Goal: Task Accomplishment & Management: Use online tool/utility

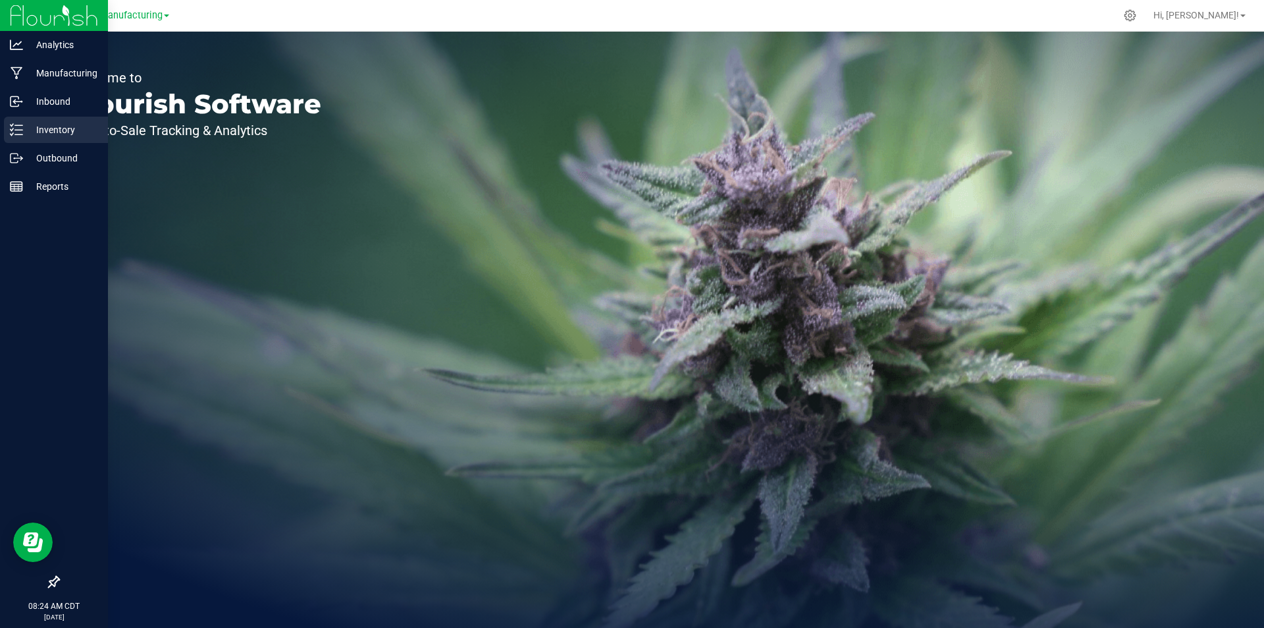
click at [7, 136] on div "Inventory" at bounding box center [56, 130] width 104 height 26
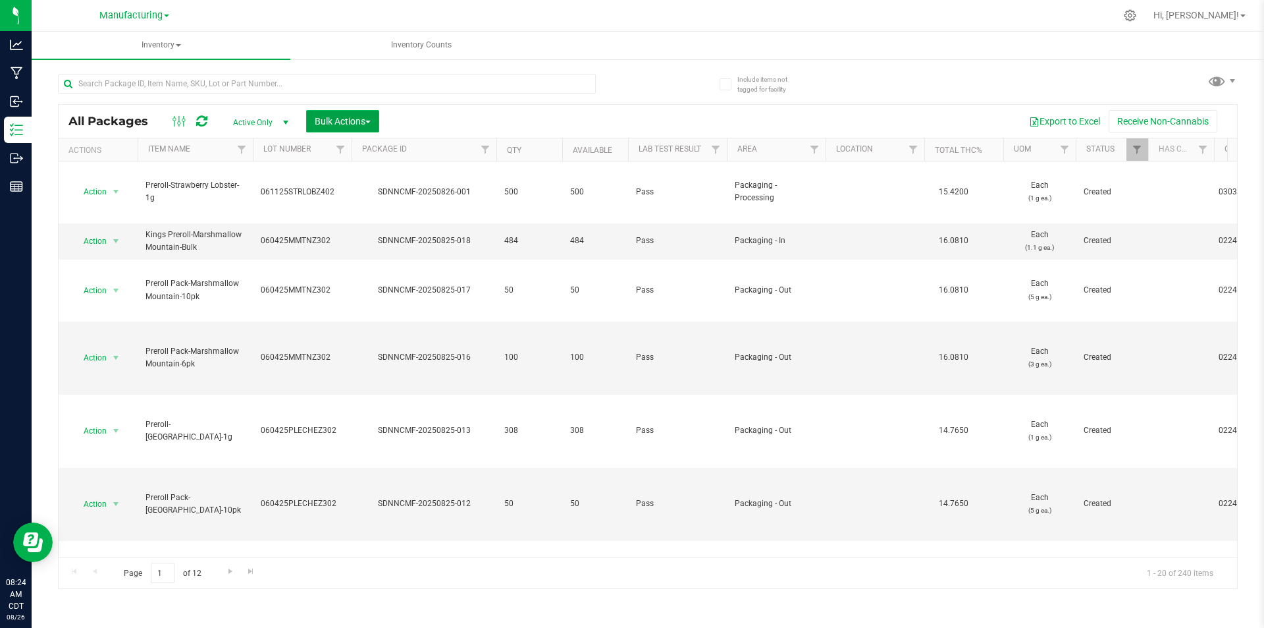
click at [357, 113] on button "Bulk Actions" at bounding box center [342, 121] width 73 height 22
click at [394, 148] on span "Add to manufacturing run" at bounding box center [363, 151] width 99 height 11
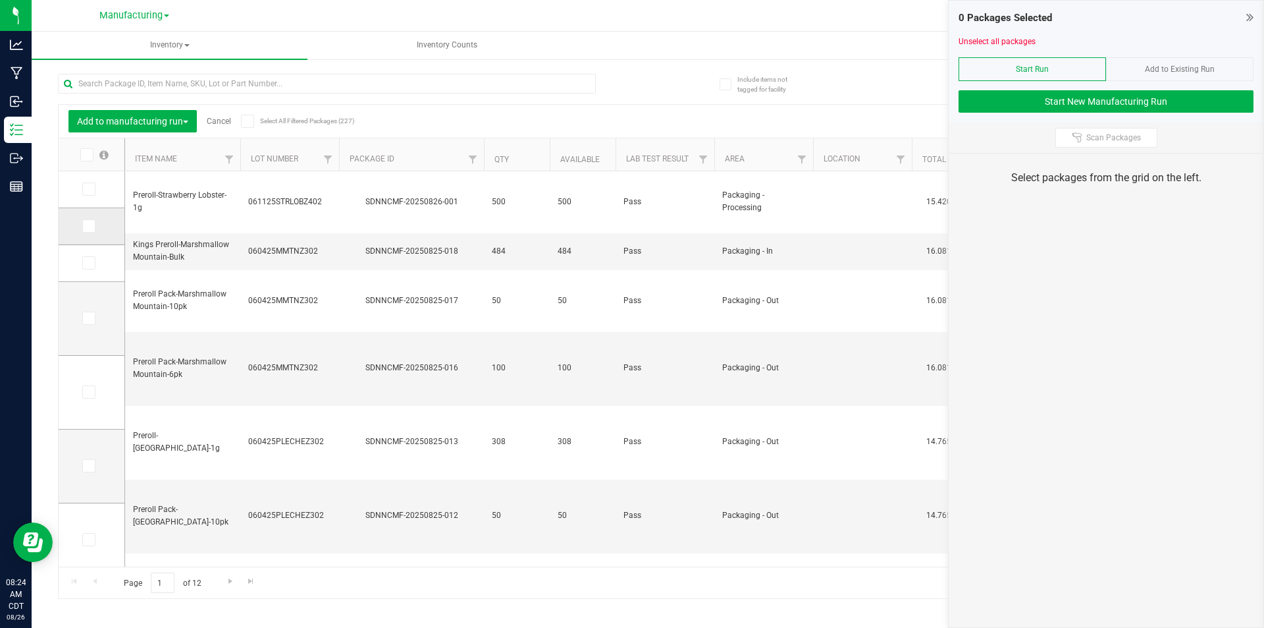
type input "[DATE]"
click at [95, 223] on label at bounding box center [91, 225] width 19 height 13
click at [0, 0] on input "checkbox" at bounding box center [0, 0] width 0 height 0
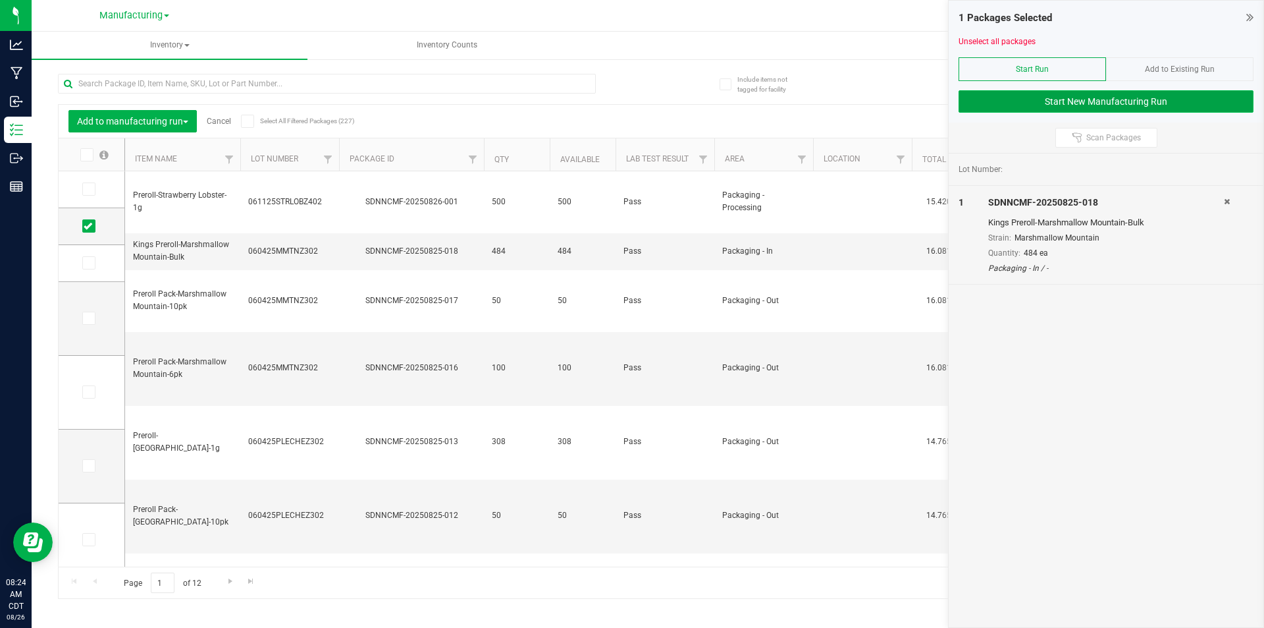
click at [993, 110] on button "Start New Manufacturing Run" at bounding box center [1106, 101] width 295 height 22
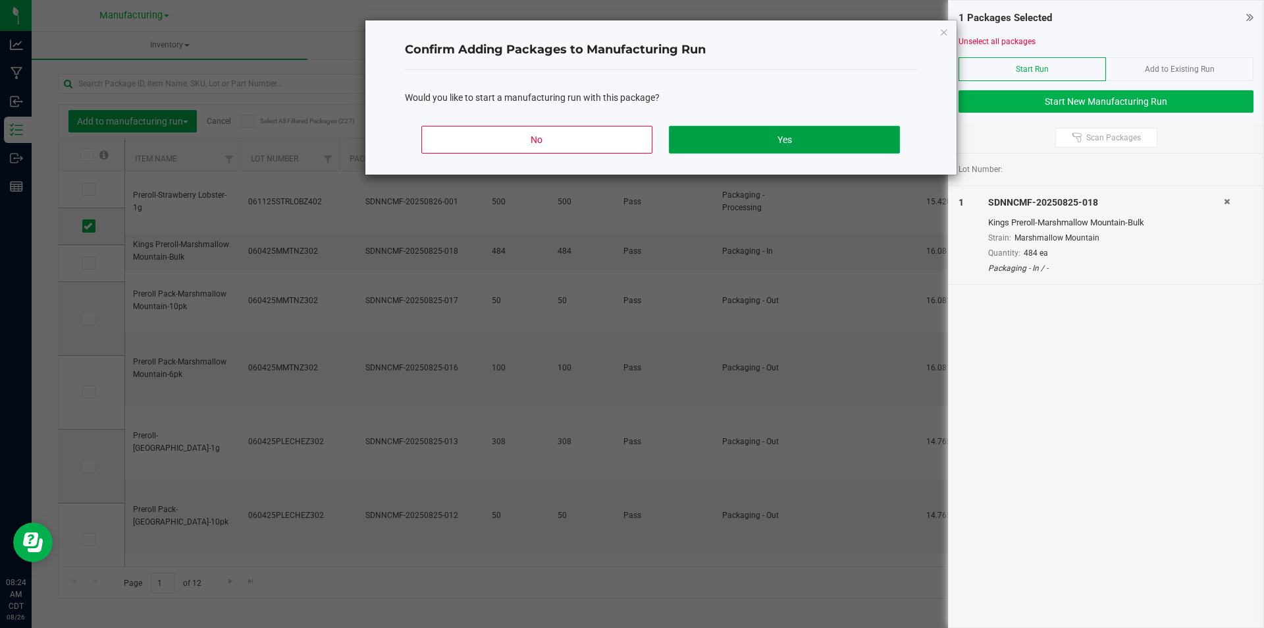
click at [800, 134] on button "Yes" at bounding box center [784, 140] width 231 height 28
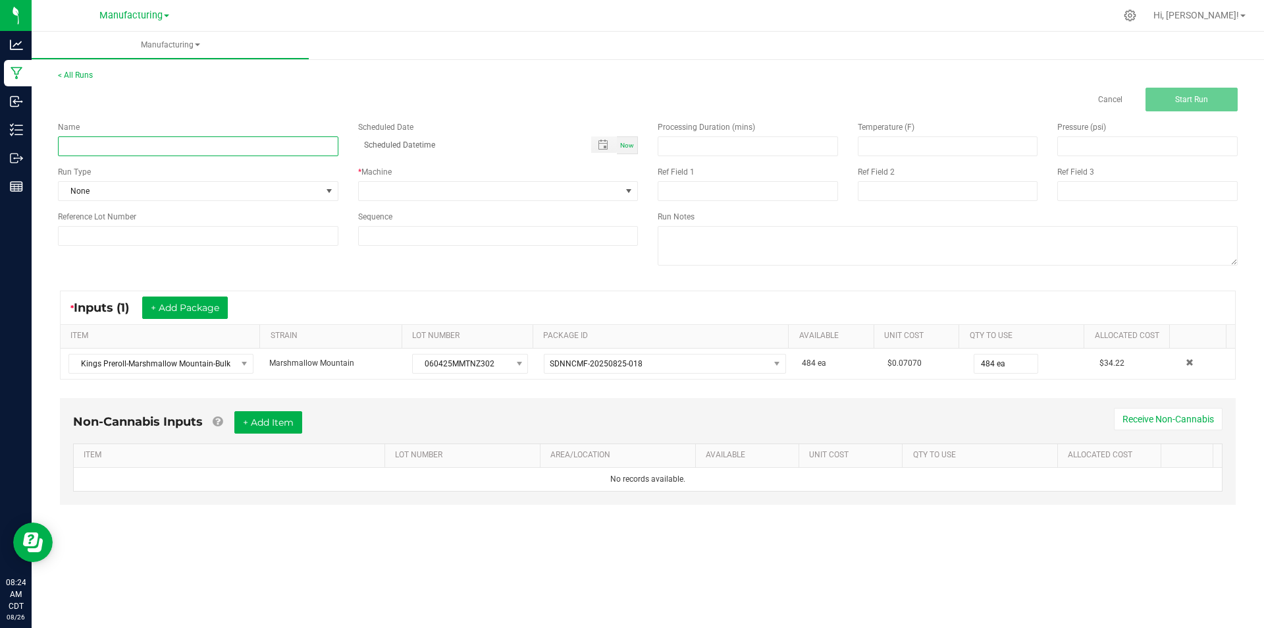
click at [213, 146] on input at bounding box center [198, 146] width 281 height 20
type input "[DATE]-marshmallow mountain singles"
click at [97, 202] on div "Name [DATE]-marshmallow mountain singles Scheduled Date Now Run Type None * Mac…" at bounding box center [348, 183] width 600 height 144
click at [97, 196] on span "None" at bounding box center [190, 191] width 263 height 18
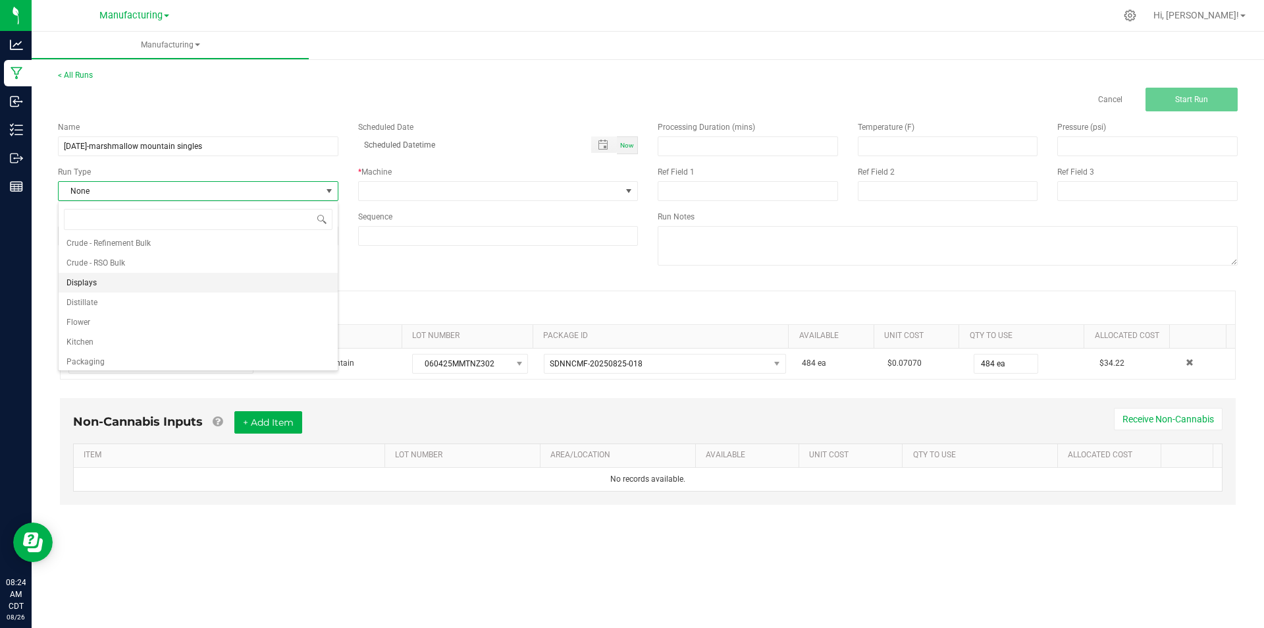
scroll to position [66, 0]
click at [128, 342] on li "Packaging" at bounding box center [198, 339] width 279 height 20
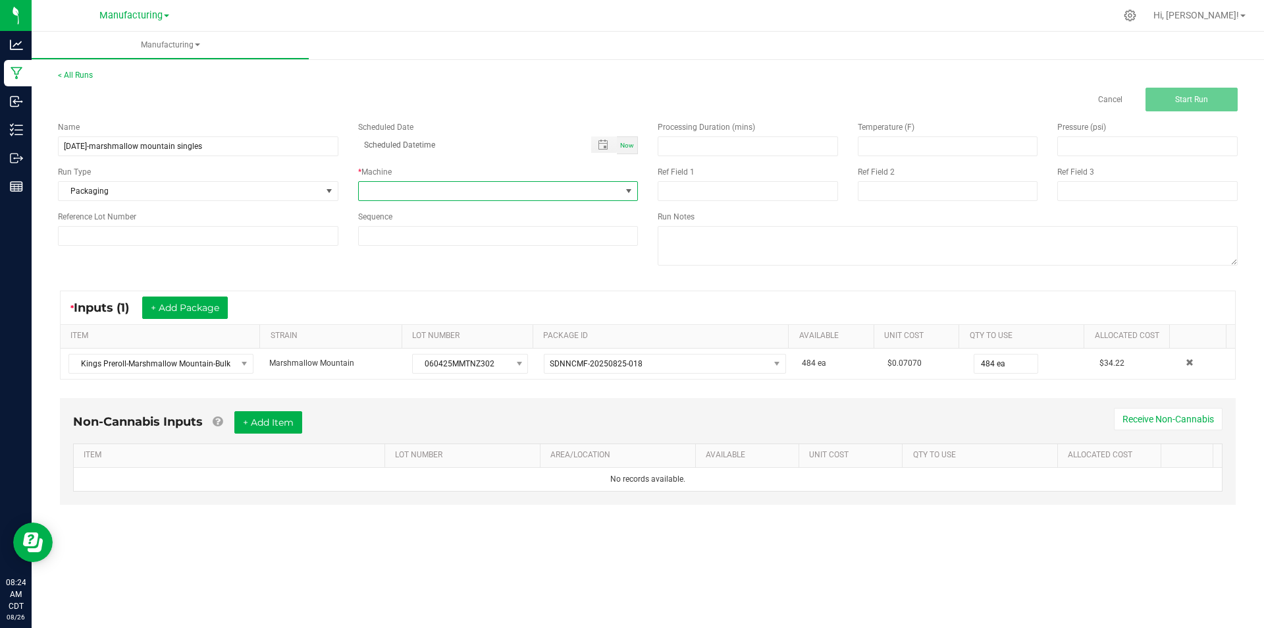
click at [537, 196] on span at bounding box center [490, 191] width 263 height 18
click at [433, 251] on li "Packaging" at bounding box center [498, 250] width 279 height 22
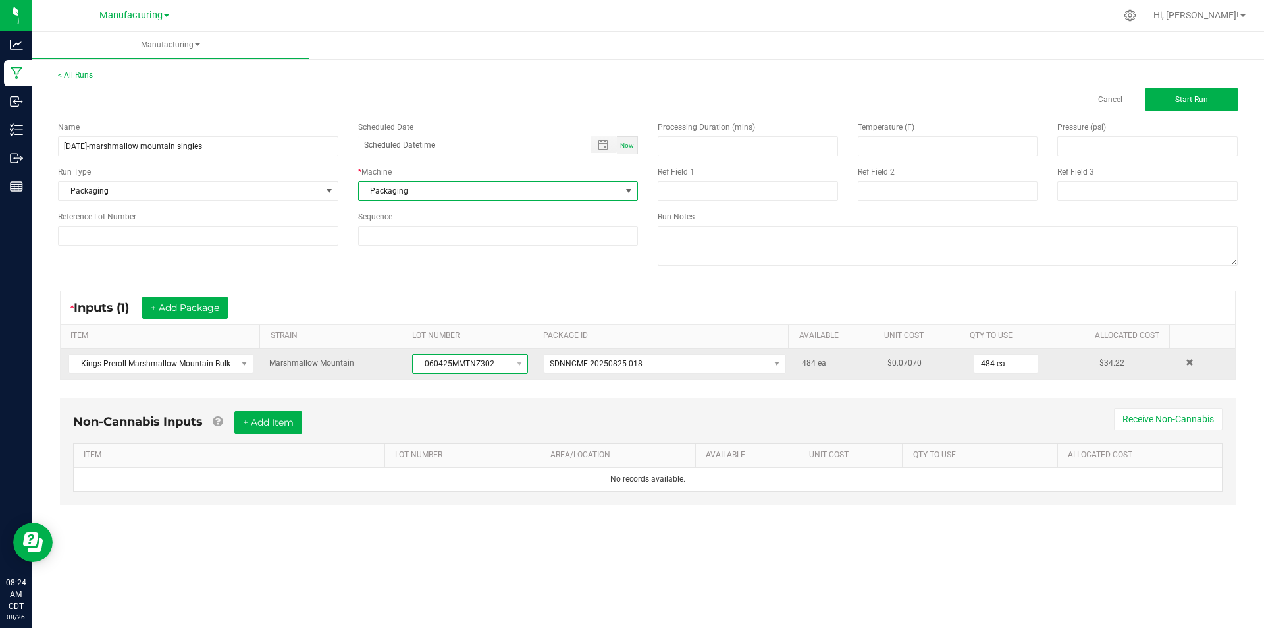
click at [445, 364] on span "060425MMTNZ302" at bounding box center [462, 363] width 98 height 18
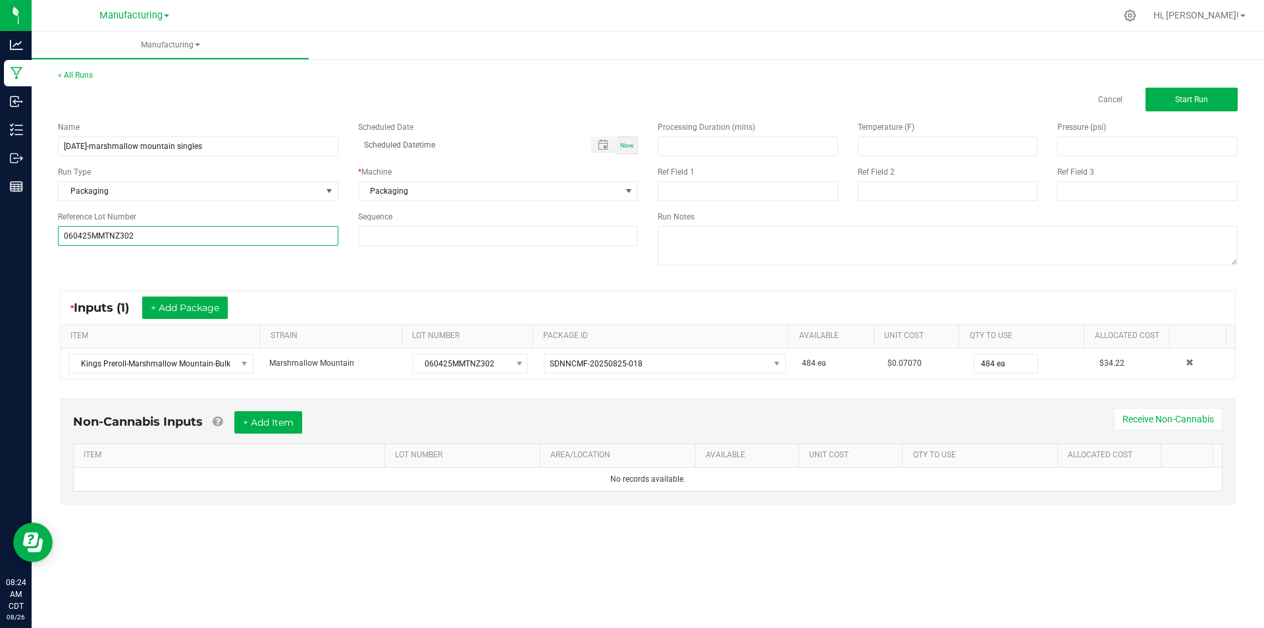
type input "060425MMTNZ302"
click at [280, 267] on div "Name [DATE]-marshmallow mountain singles Scheduled Date Now Run Type Packaging …" at bounding box center [648, 194] width 1200 height 167
click at [1197, 99] on span "Start Run" at bounding box center [1192, 99] width 33 height 9
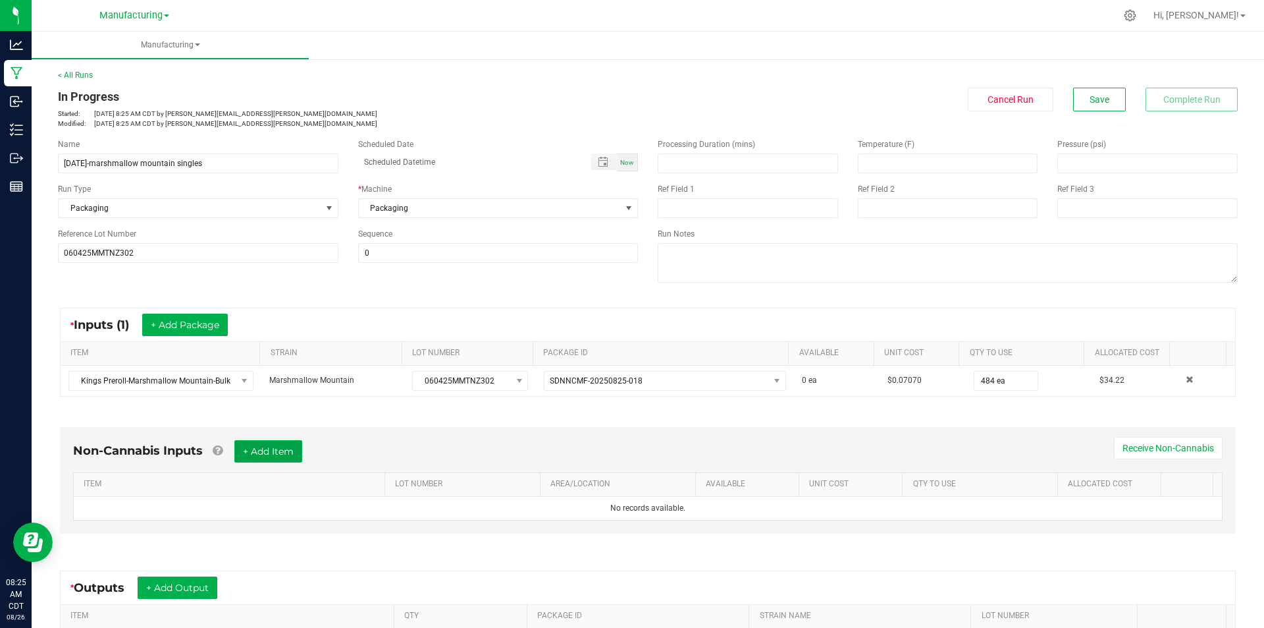
click at [288, 452] on button "+ Add Item" at bounding box center [268, 451] width 68 height 22
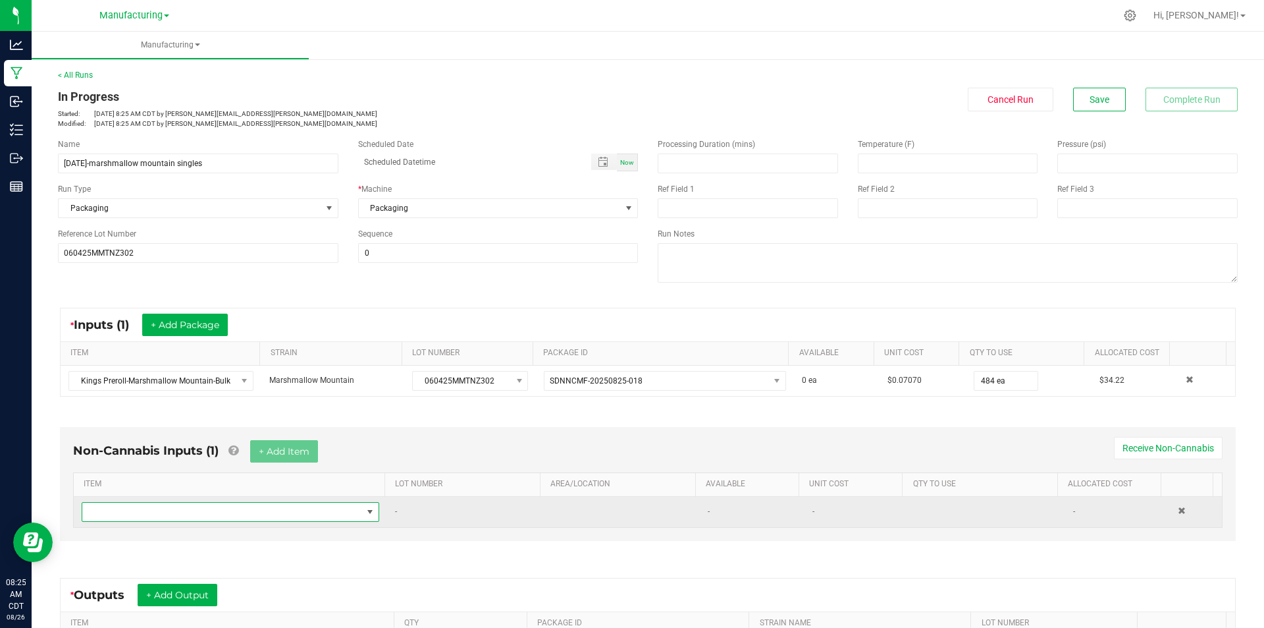
click at [288, 515] on span "NO DATA FOUND" at bounding box center [222, 512] width 280 height 18
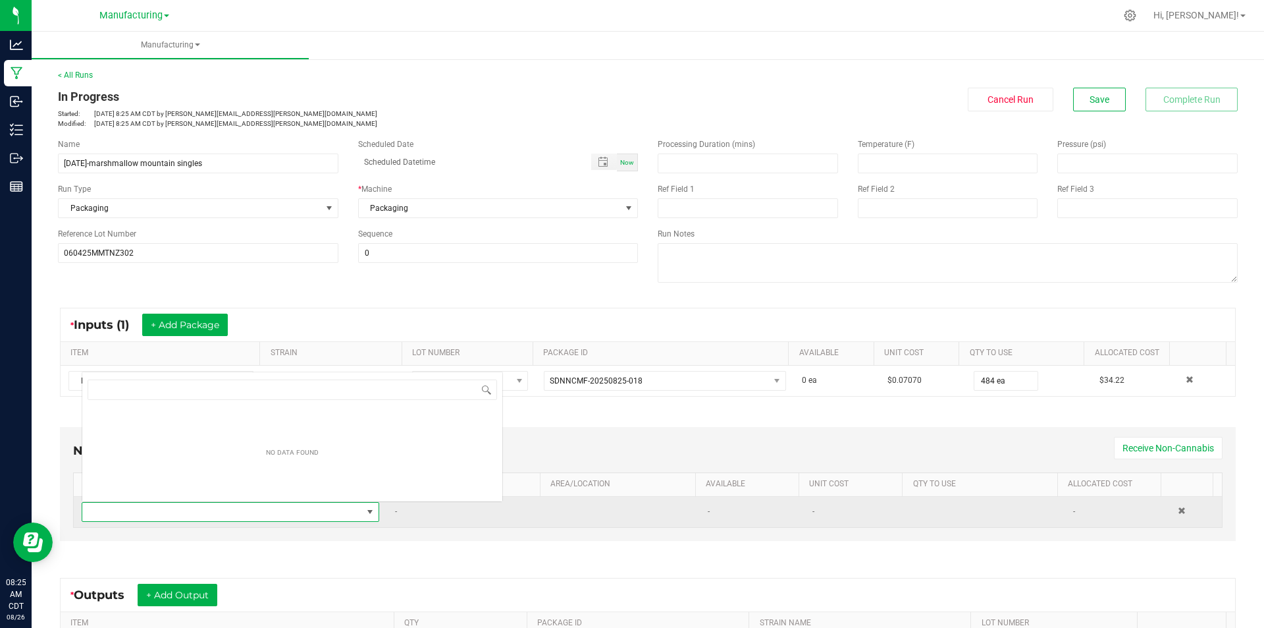
scroll to position [20, 290]
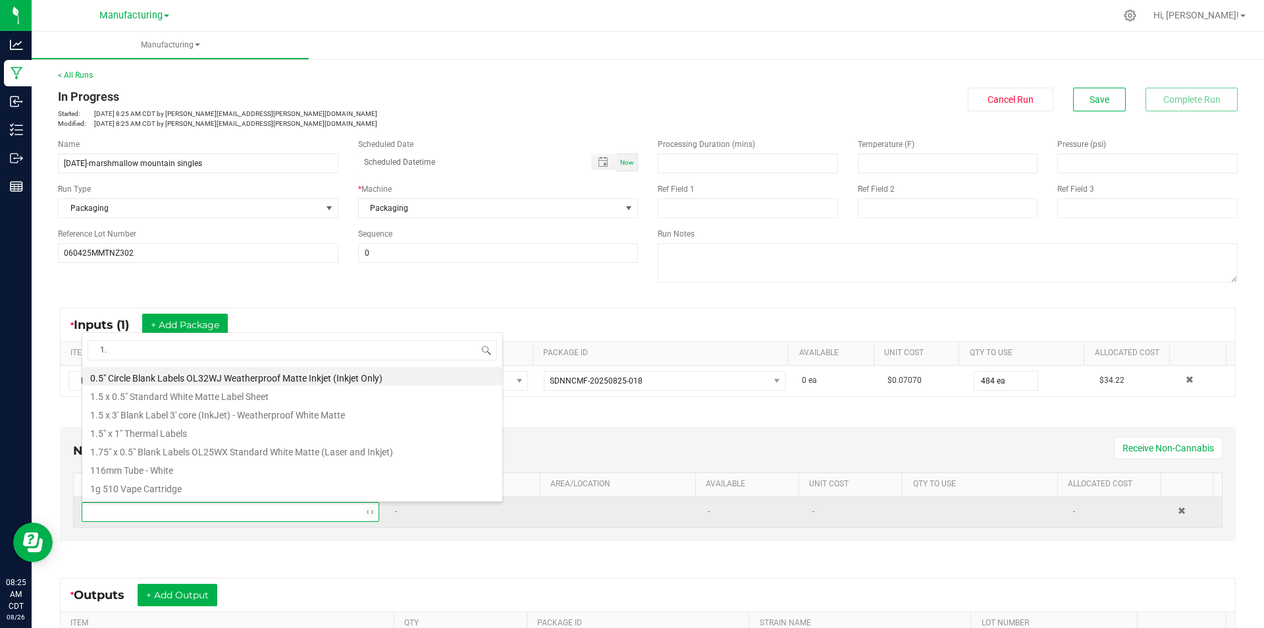
type input "1.5"
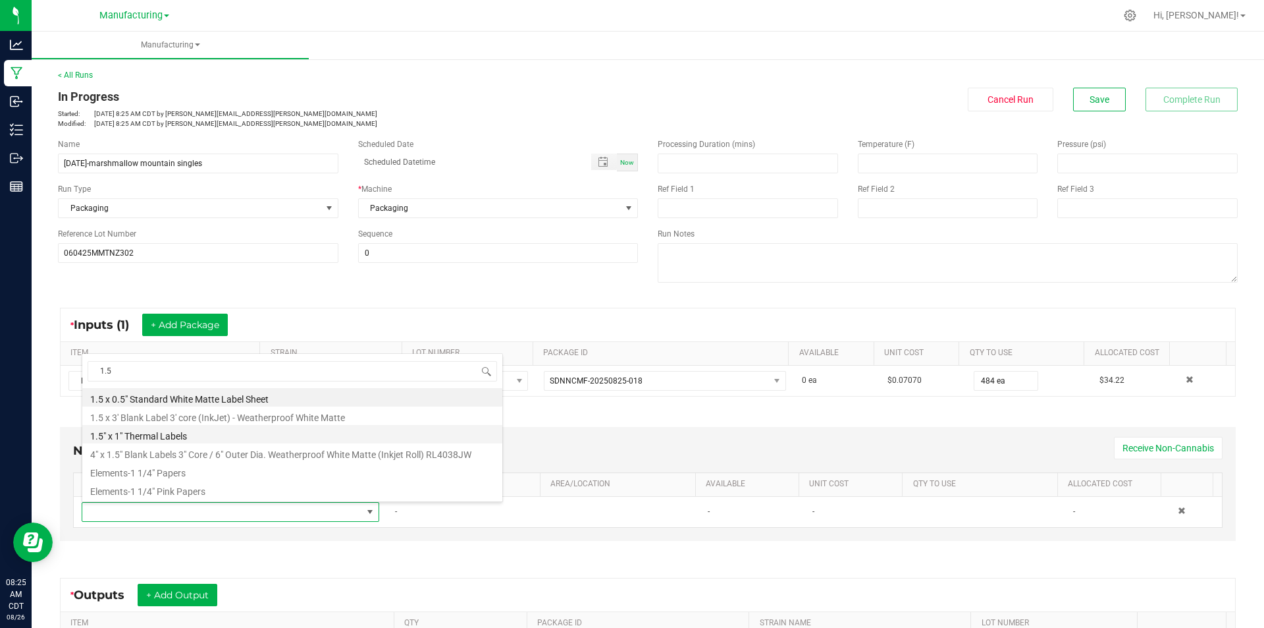
click at [195, 429] on li "1.5" x 1" Thermal Labels" at bounding box center [292, 434] width 420 height 18
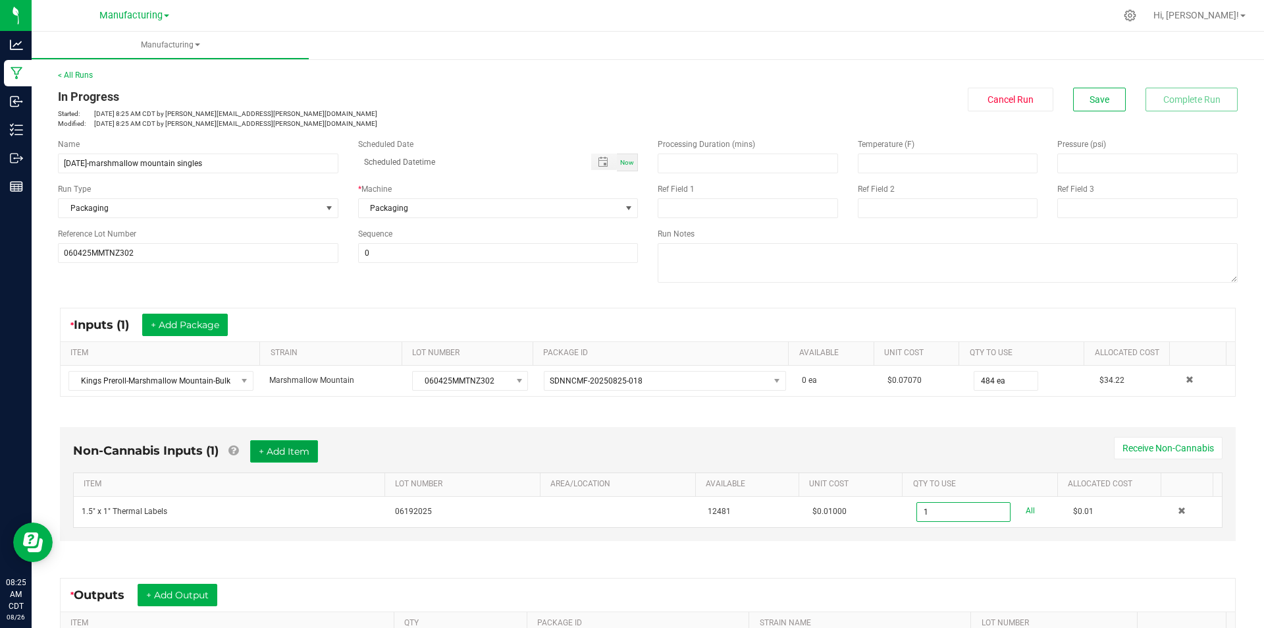
type input "1 ea"
click at [298, 447] on button "+ Add Item" at bounding box center [284, 451] width 68 height 22
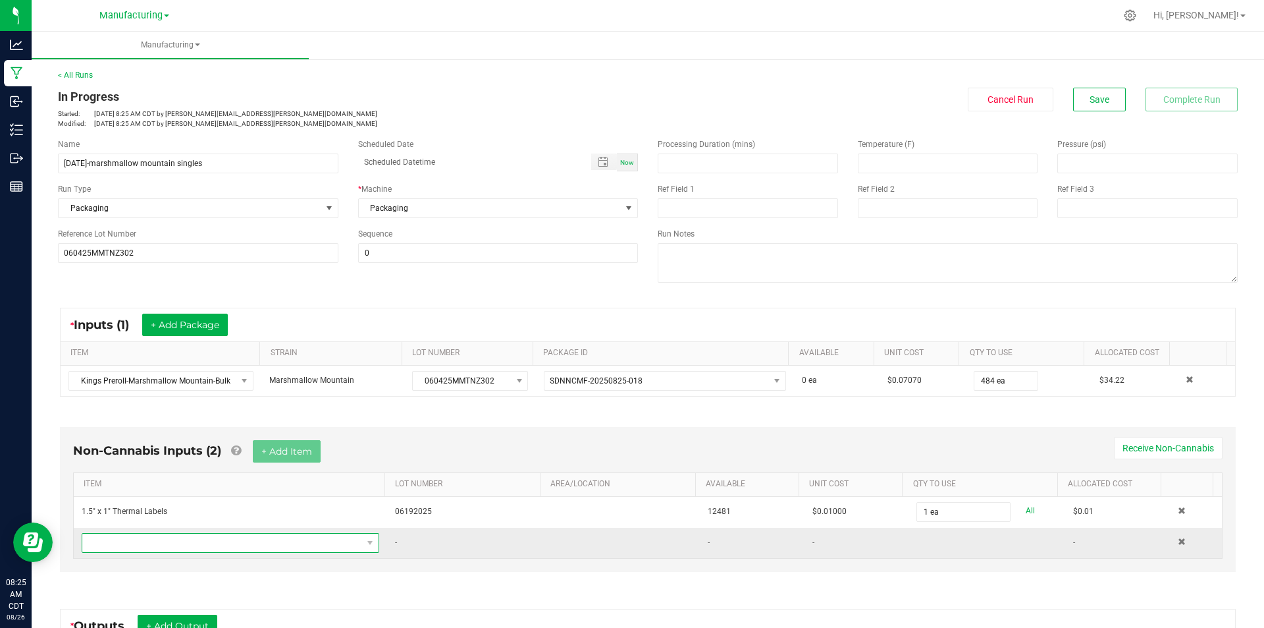
click at [198, 539] on span "NO DATA FOUND" at bounding box center [222, 542] width 280 height 18
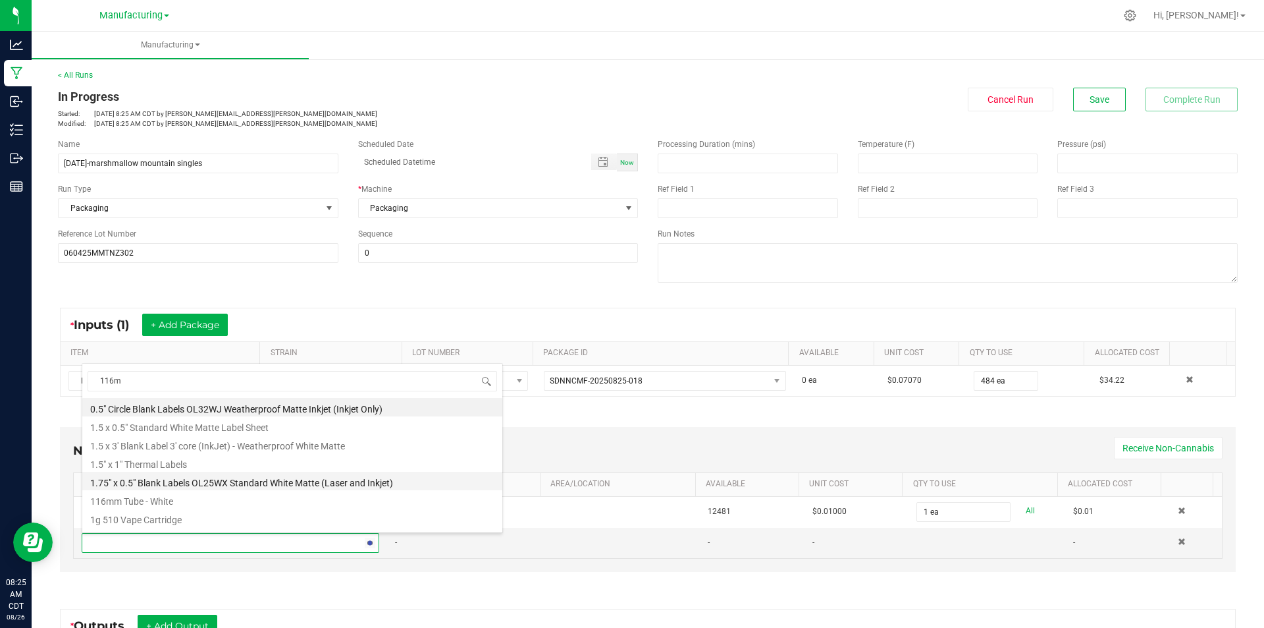
type input "116mm"
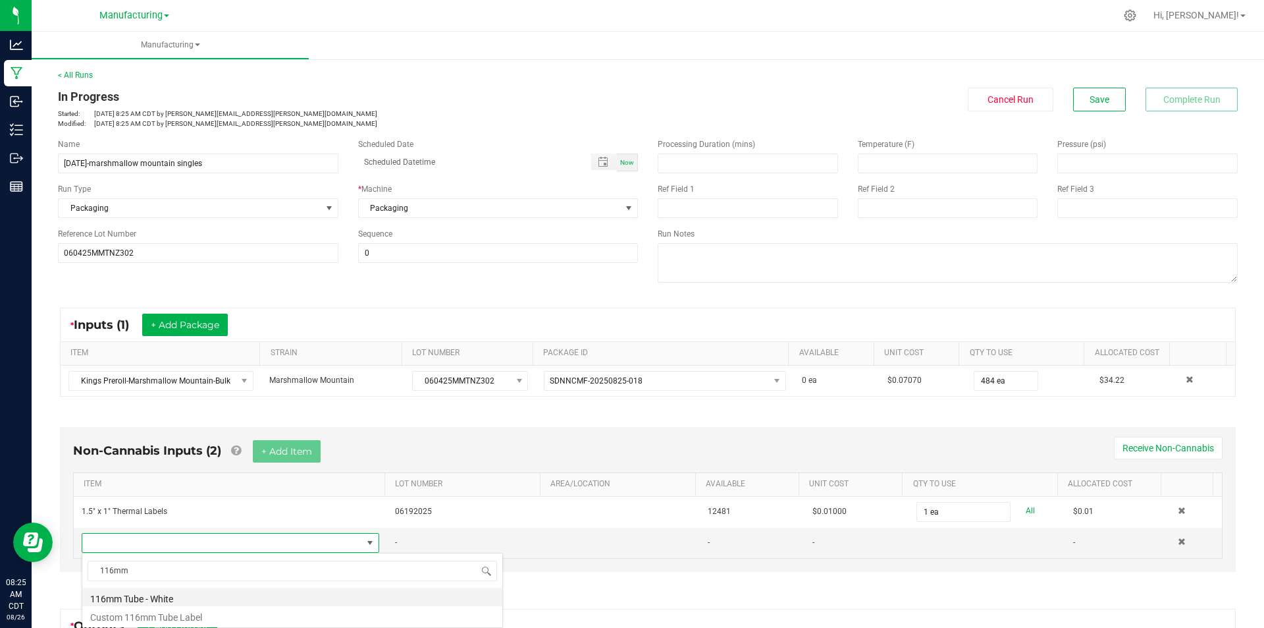
click at [140, 598] on li "116mm Tube - White" at bounding box center [292, 596] width 420 height 18
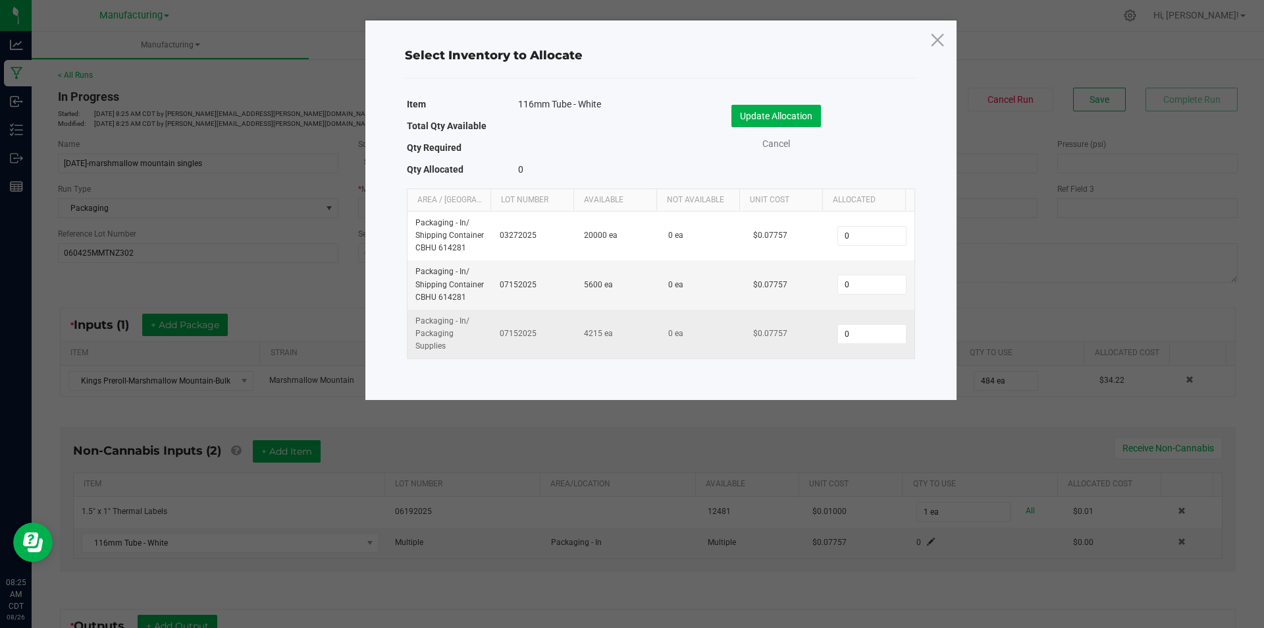
click at [869, 348] on td "0" at bounding box center [872, 334] width 84 height 49
click at [877, 335] on input "0" at bounding box center [871, 334] width 67 height 18
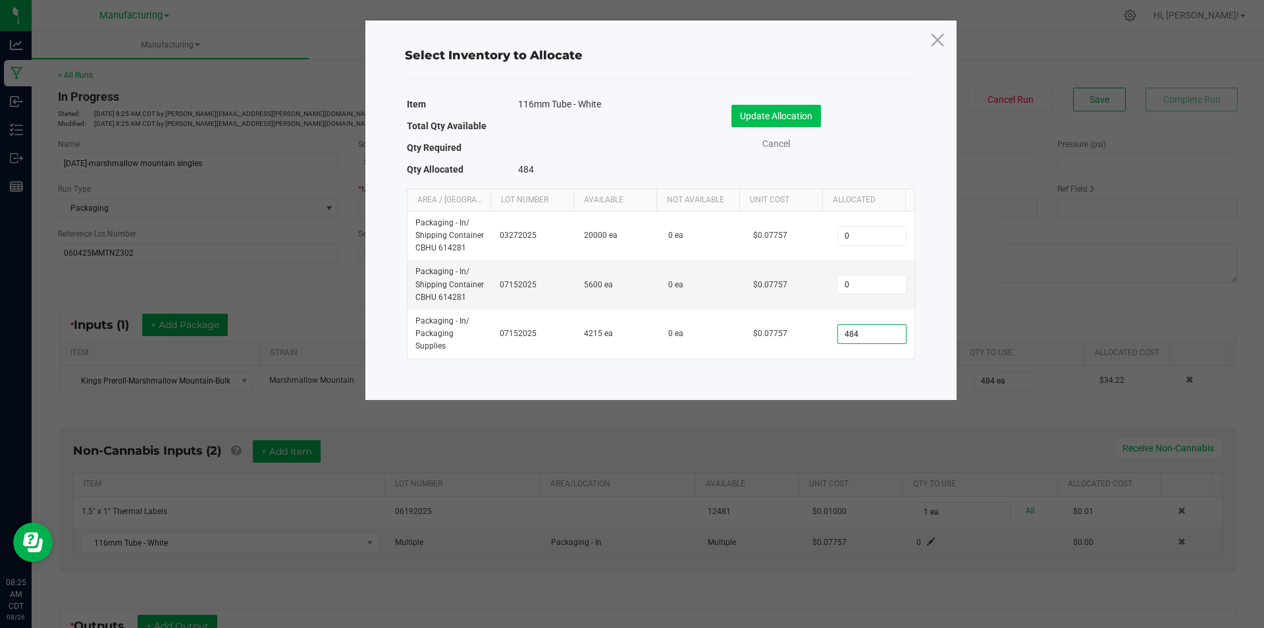
type input "484"
click at [775, 106] on button "Update Allocation" at bounding box center [777, 116] width 90 height 22
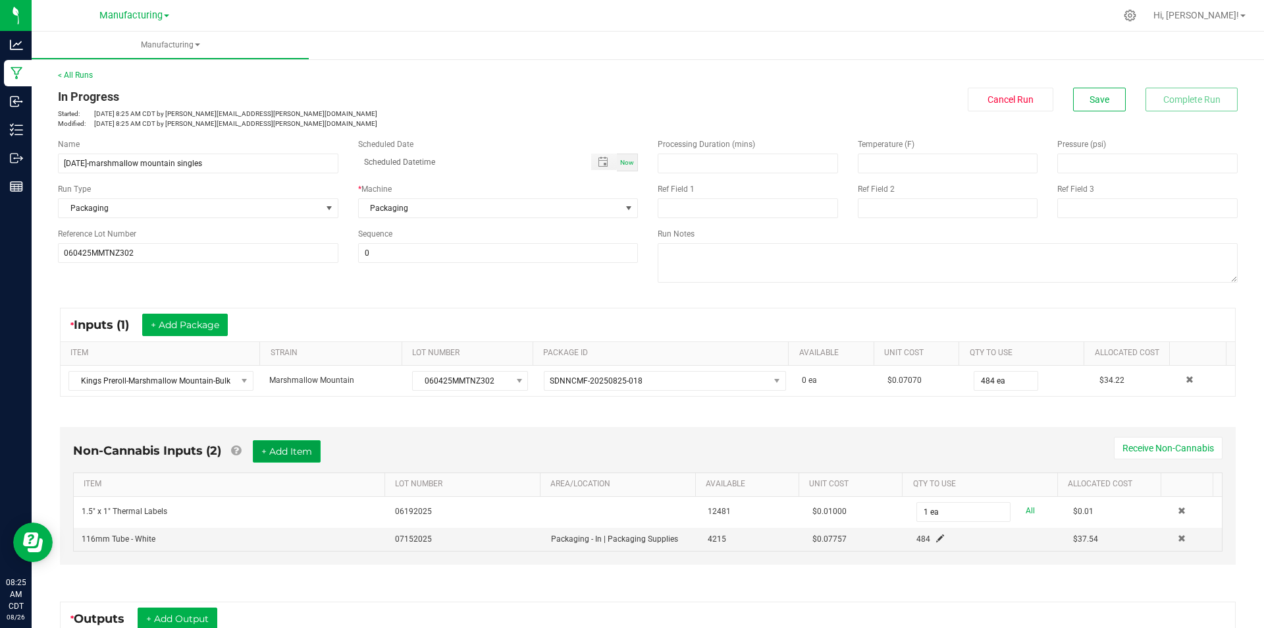
click at [296, 455] on button "+ Add Item" at bounding box center [287, 451] width 68 height 22
drag, startPoint x: 85, startPoint y: 560, endPoint x: 101, endPoint y: 542, distance: 24.7
click at [86, 555] on td at bounding box center [230, 566] width 313 height 30
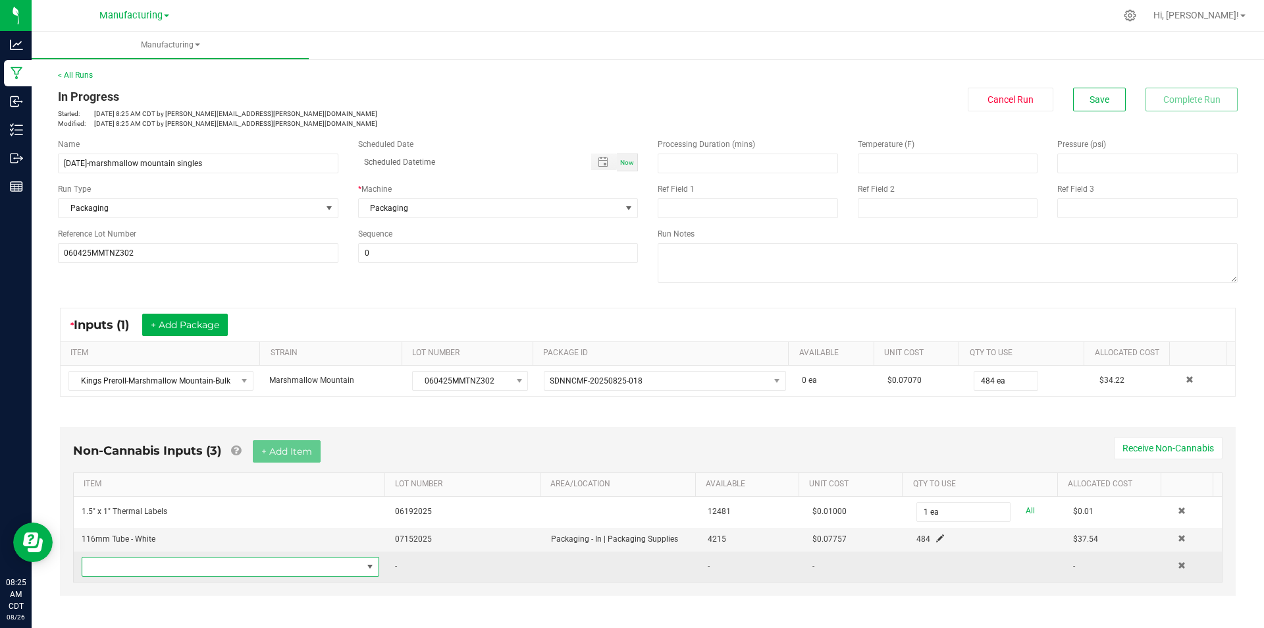
click at [319, 563] on span "NO DATA FOUND" at bounding box center [222, 566] width 280 height 18
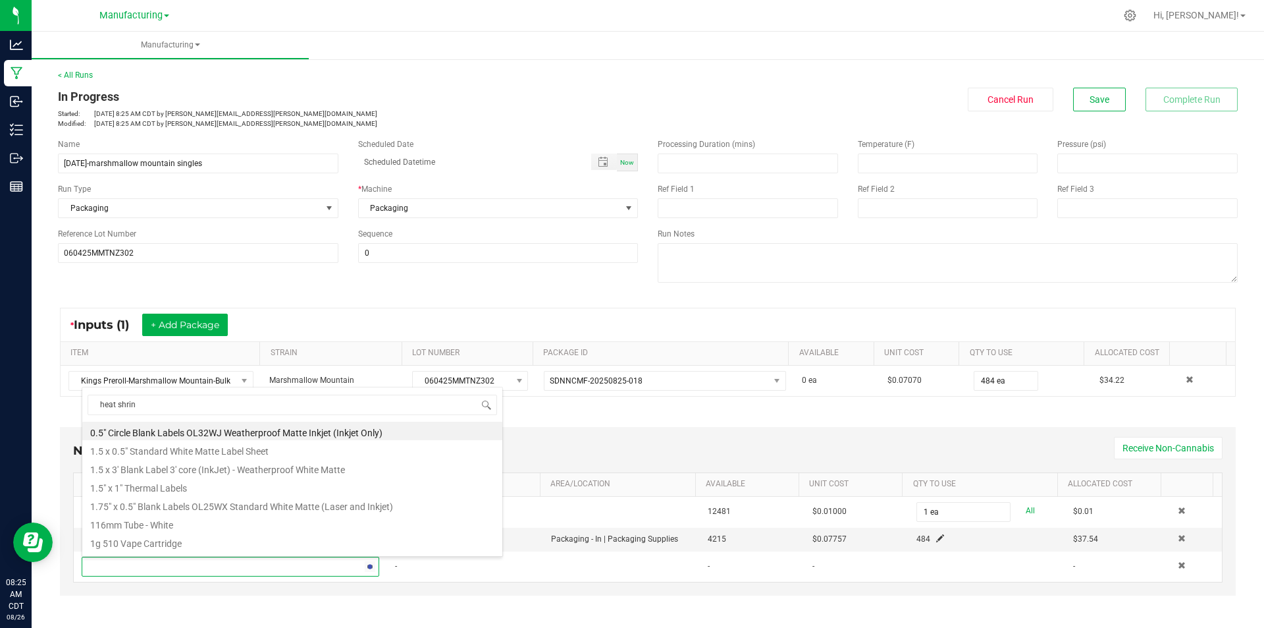
type input "heat shrink"
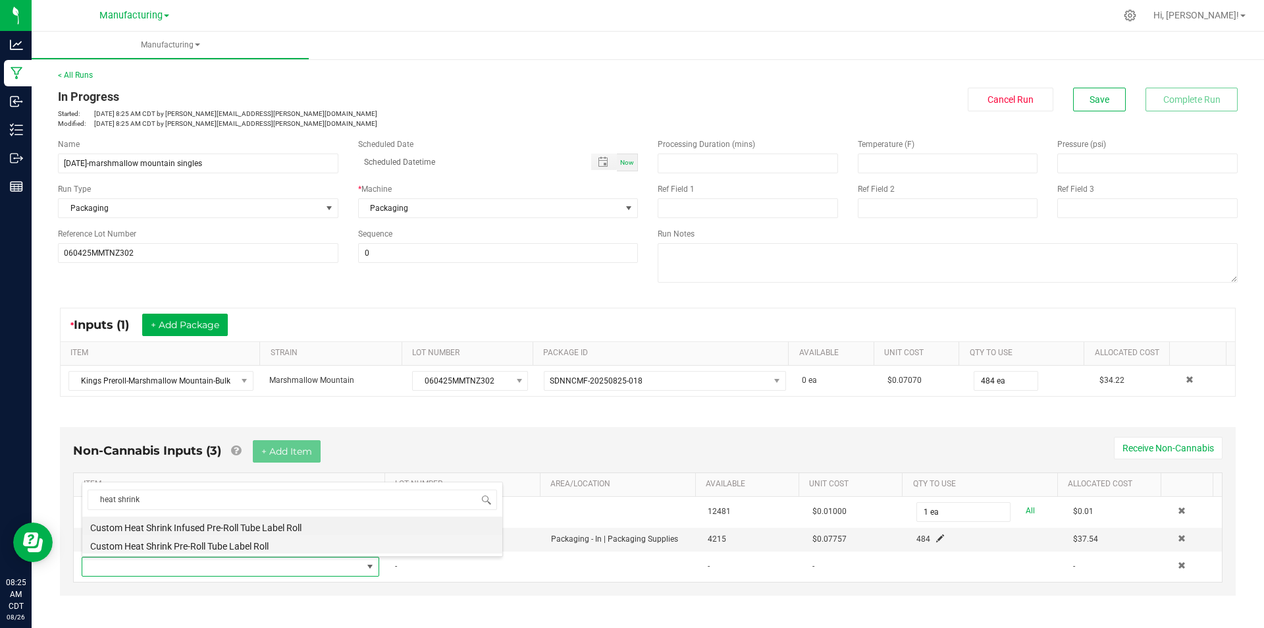
click at [178, 547] on li "Custom Heat Shrink Pre-Roll Tube Label Roll" at bounding box center [292, 544] width 420 height 18
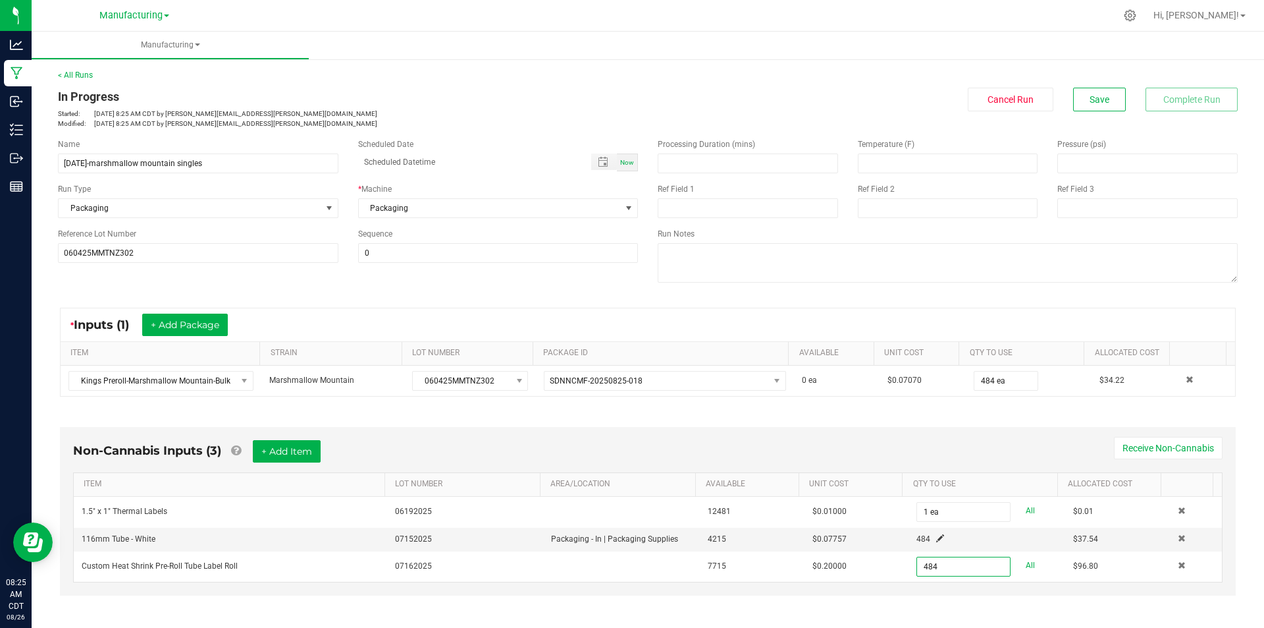
type input "484 ea"
click at [612, 435] on div "Non-Cannabis Inputs (3) + Add Item Receive Non-Cannabis ITEM LOT NUMBER AREA/LO…" at bounding box center [648, 511] width 1176 height 169
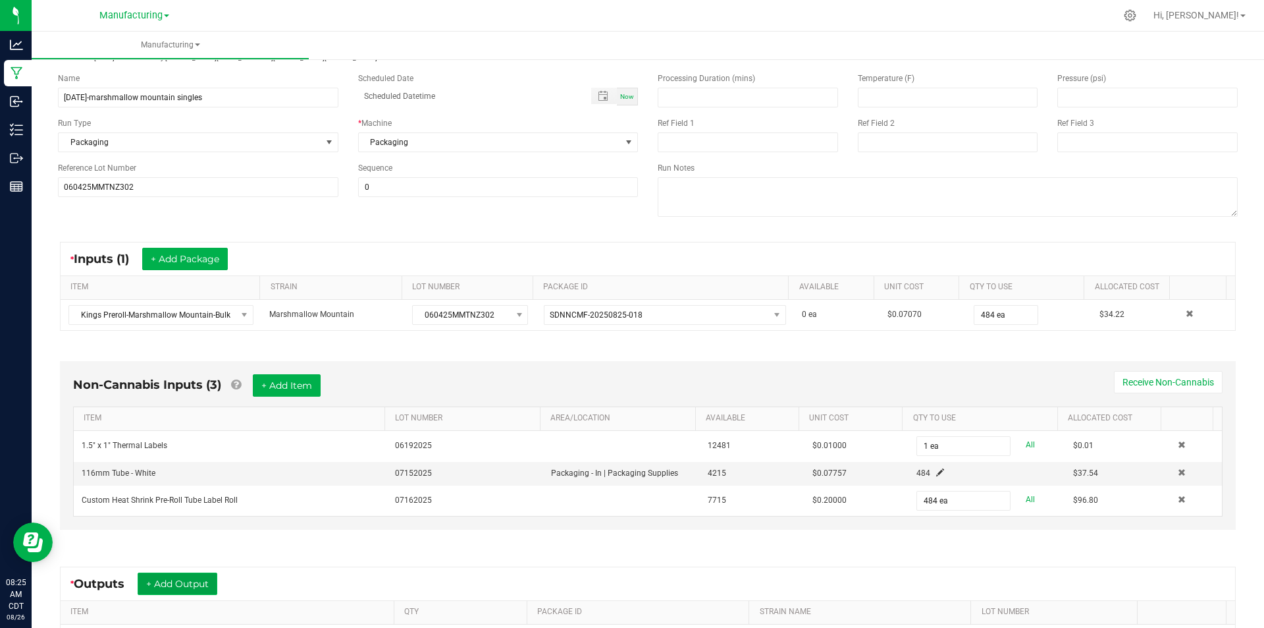
click at [159, 584] on button "+ Add Output" at bounding box center [178, 583] width 80 height 22
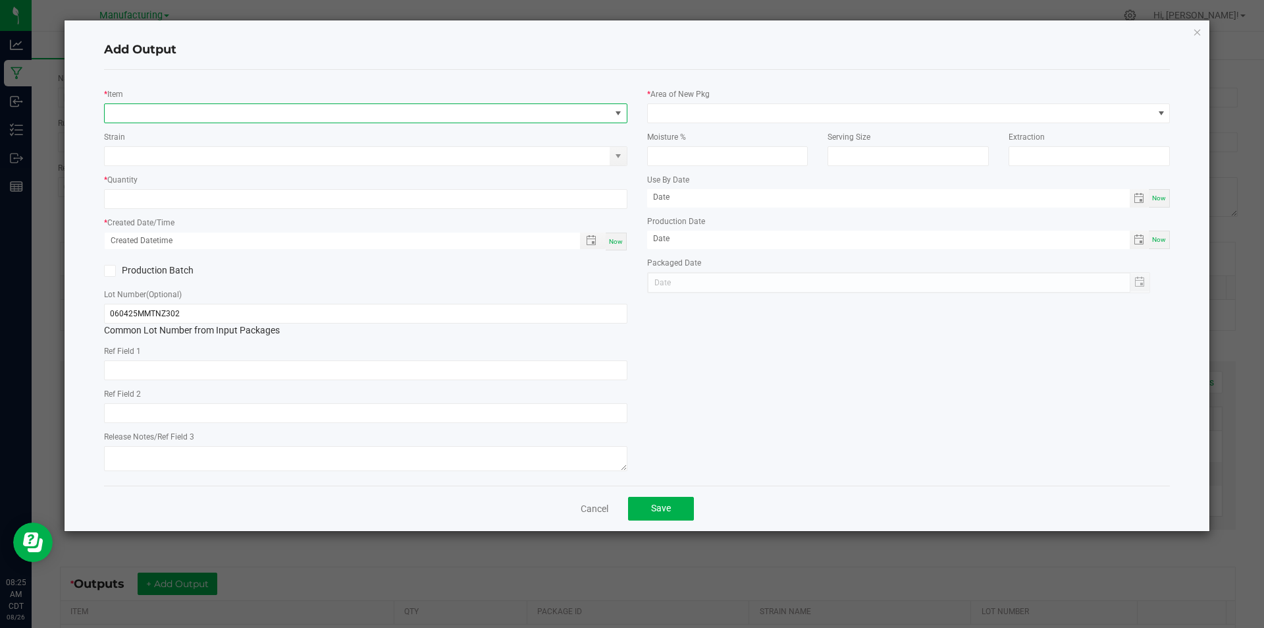
click at [234, 117] on span "NO DATA FOUND" at bounding box center [358, 113] width 506 height 18
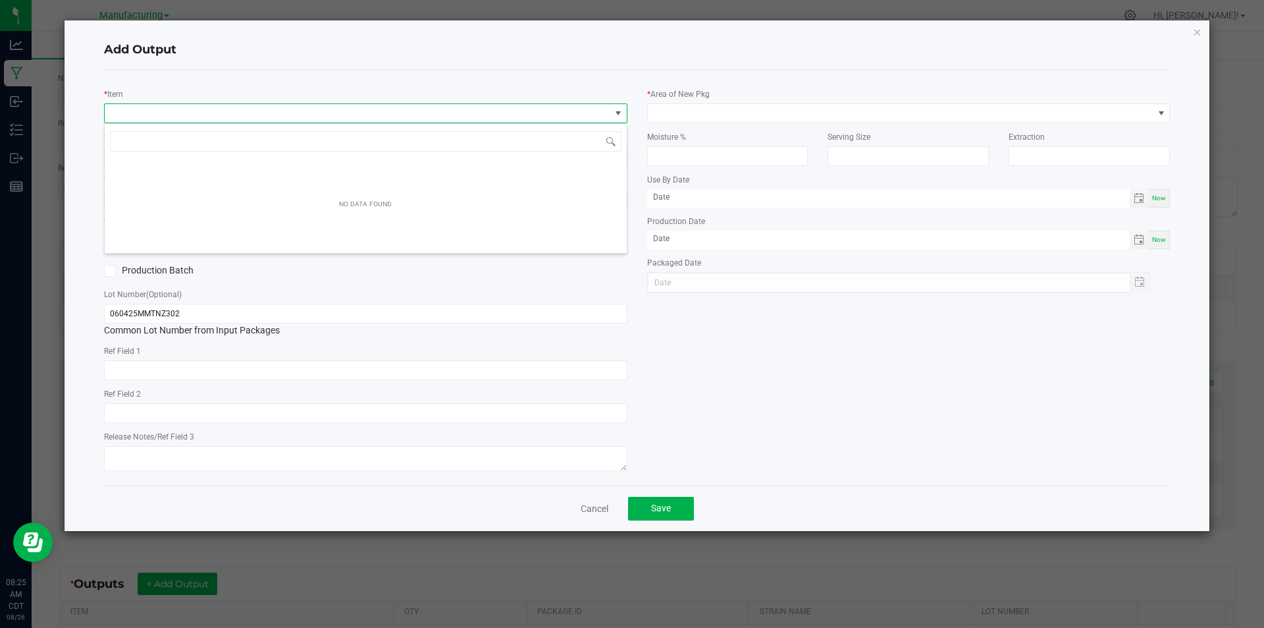
scroll to position [20, 524]
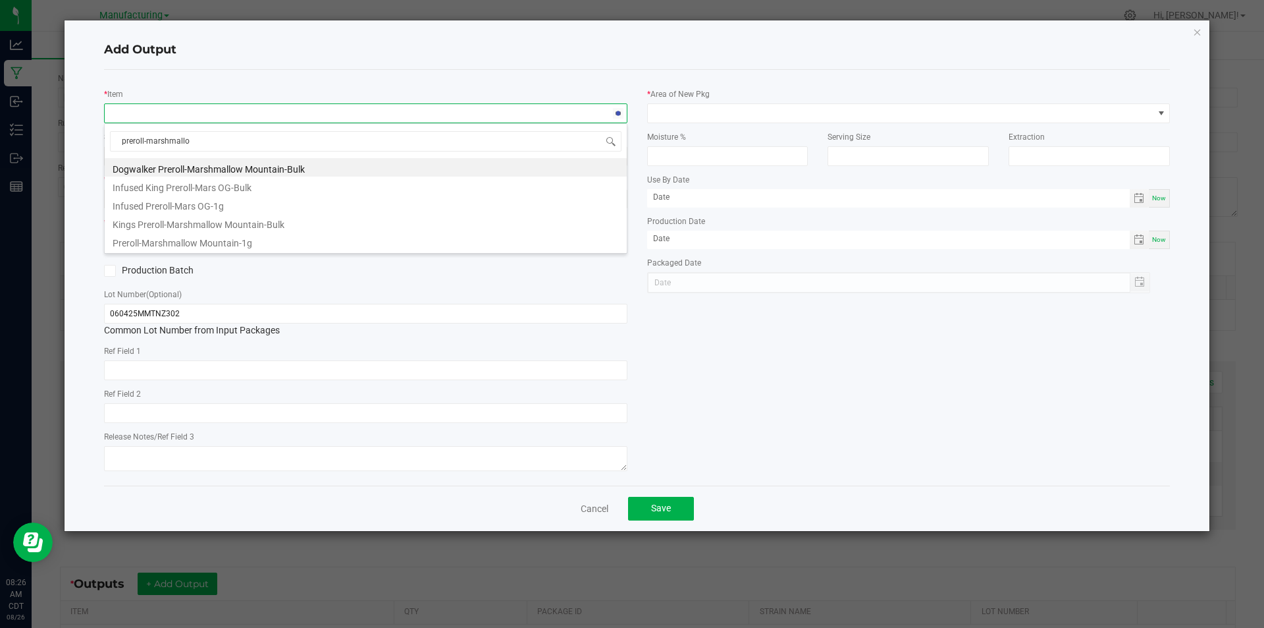
type input "preroll-marshmallow"
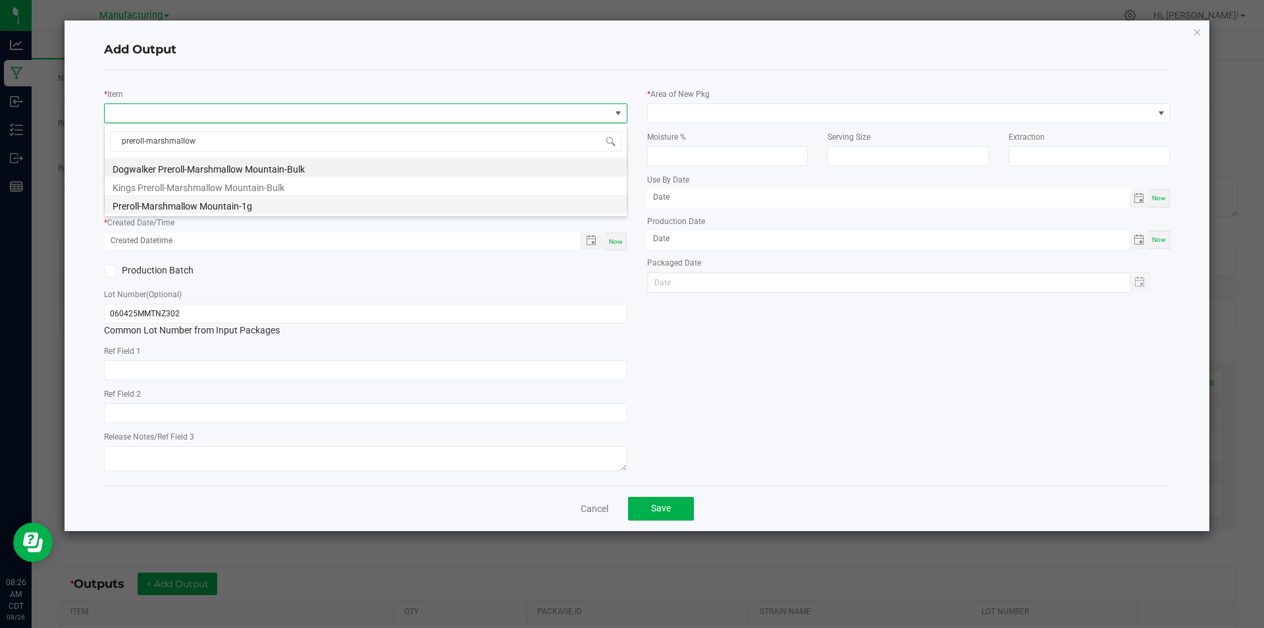
click at [259, 209] on li "Preroll-Marshmallow Mountain-1g" at bounding box center [366, 204] width 522 height 18
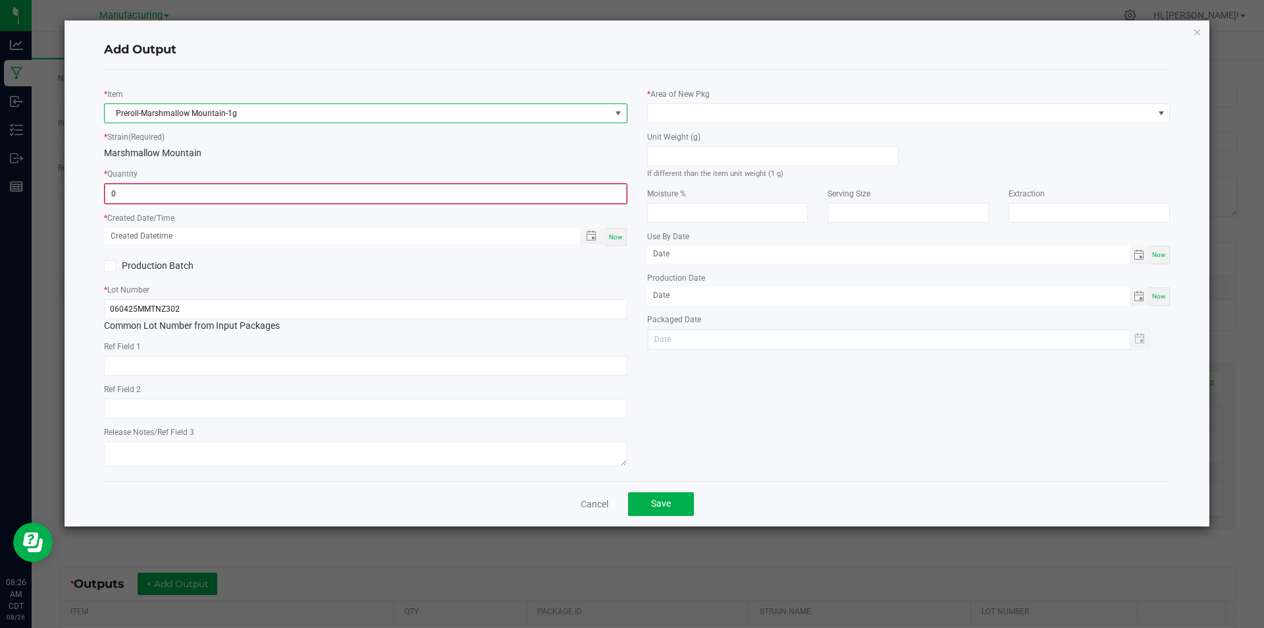
click at [272, 197] on input "0" at bounding box center [365, 193] width 521 height 18
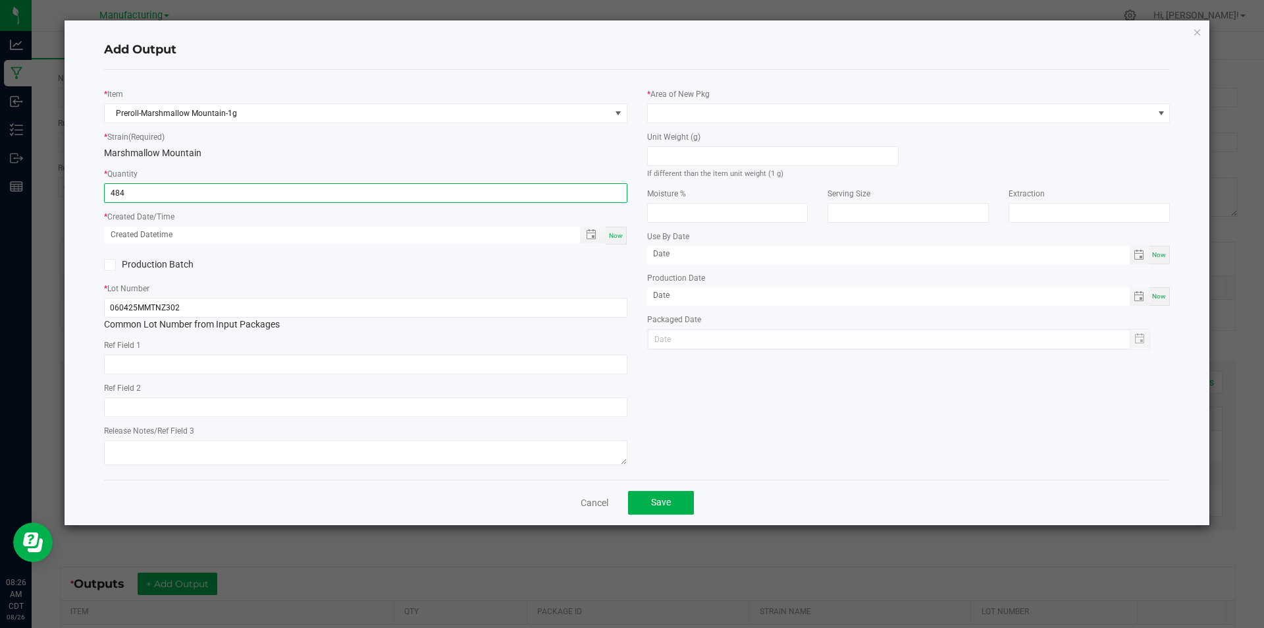
type input "484 ea"
click at [612, 234] on span "Now" at bounding box center [616, 235] width 14 height 7
type input "[DATE] 8:26 AM"
type input "[DATE]"
click at [680, 166] on div "If different than the item unit weight (1 g)" at bounding box center [773, 163] width 252 height 34
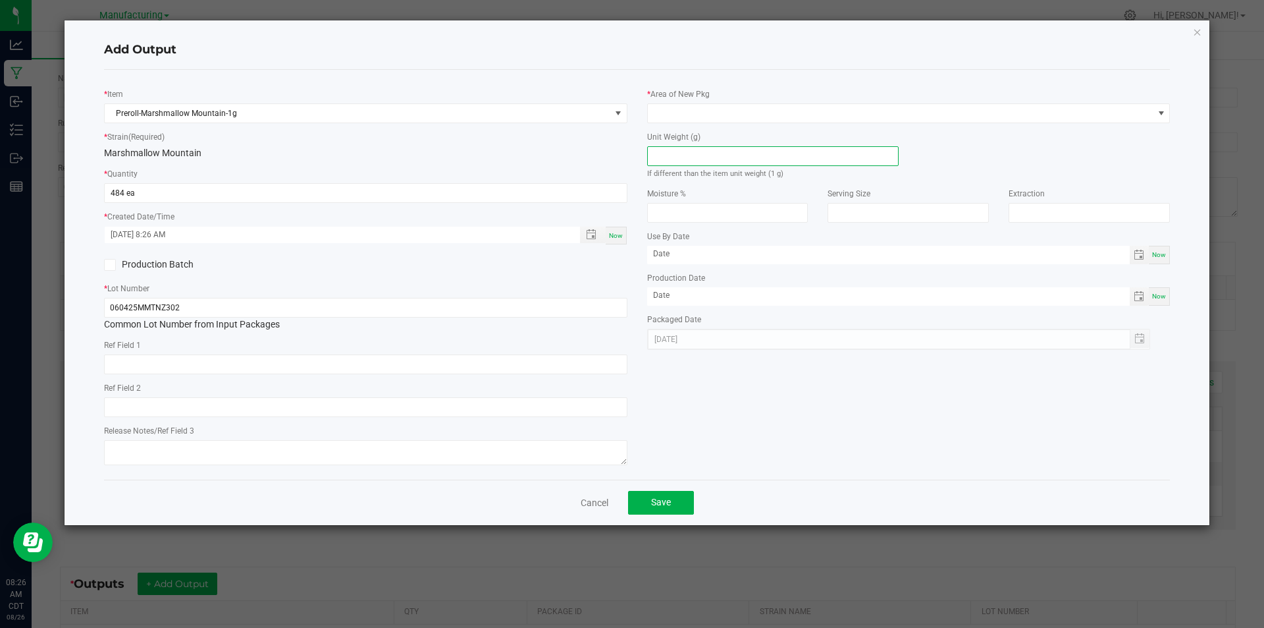
click at [684, 161] on input at bounding box center [773, 156] width 250 height 18
type input "1"
click at [712, 108] on span at bounding box center [901, 113] width 506 height 18
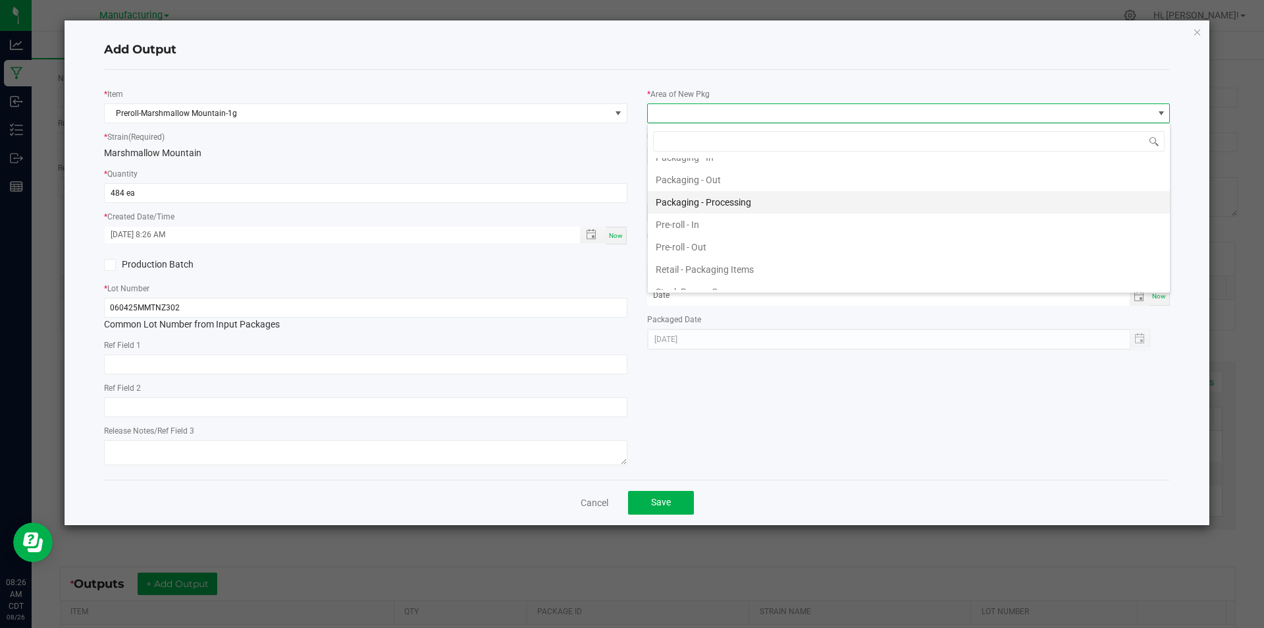
scroll to position [395, 0]
click at [757, 221] on li "Packaging - Processing" at bounding box center [909, 222] width 522 height 22
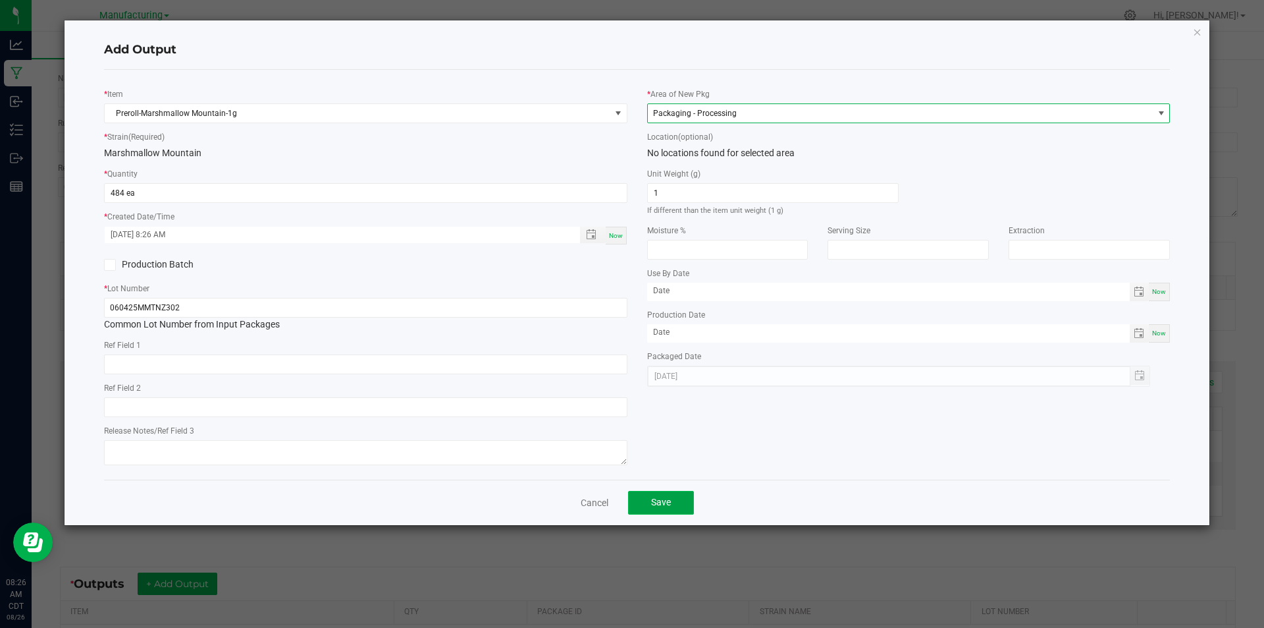
click at [663, 512] on button "Save" at bounding box center [661, 503] width 66 height 24
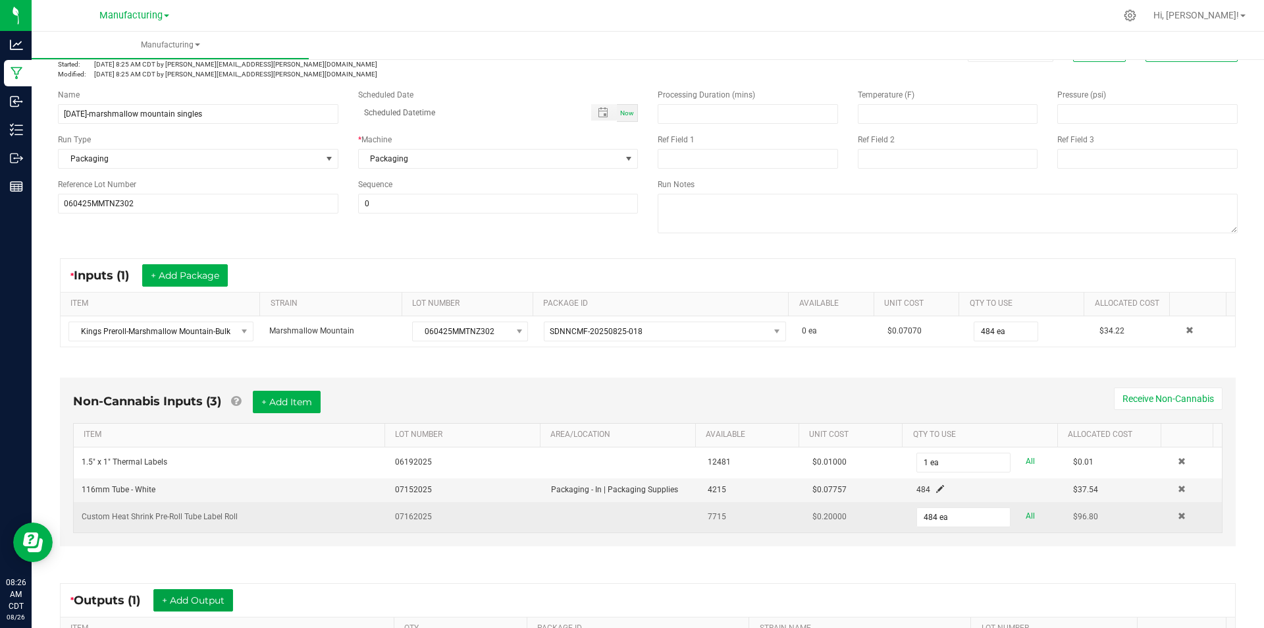
scroll to position [0, 0]
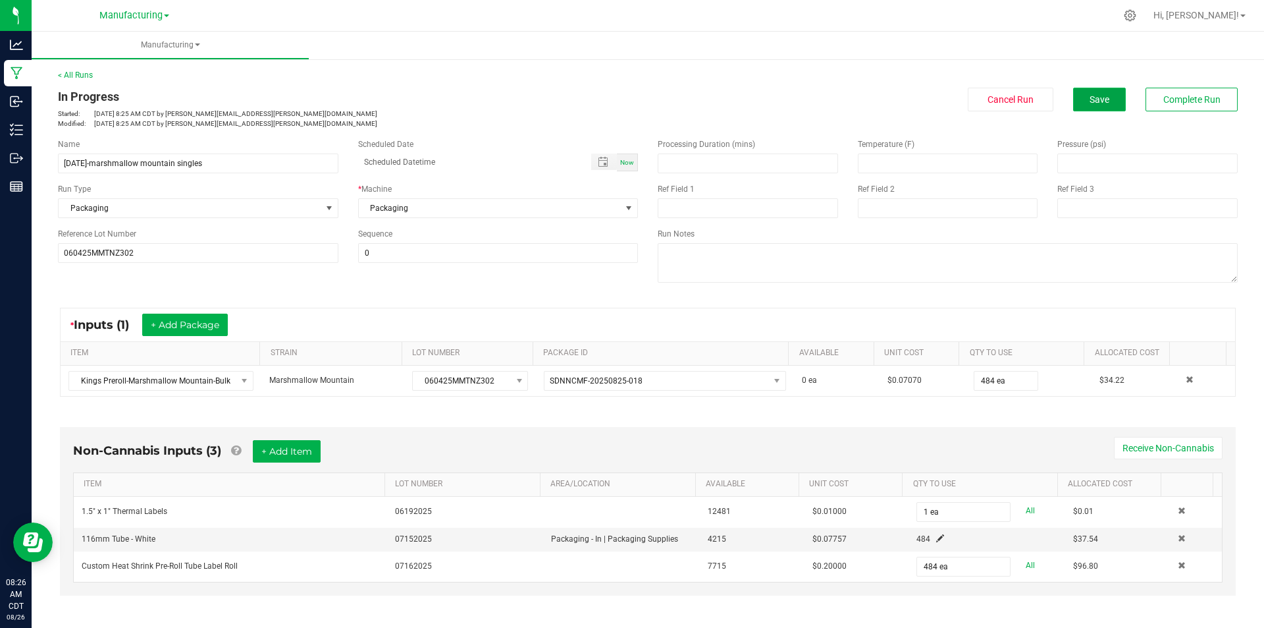
click at [1091, 93] on button "Save" at bounding box center [1099, 100] width 53 height 24
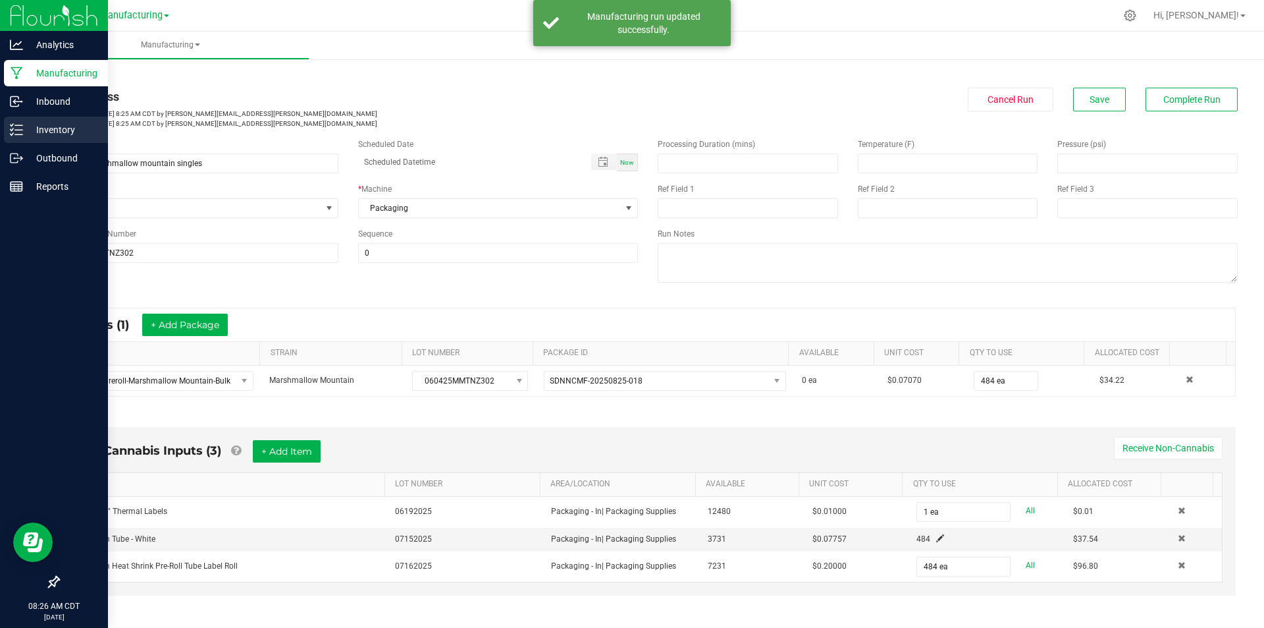
click at [23, 124] on p "Inventory" at bounding box center [62, 130] width 79 height 16
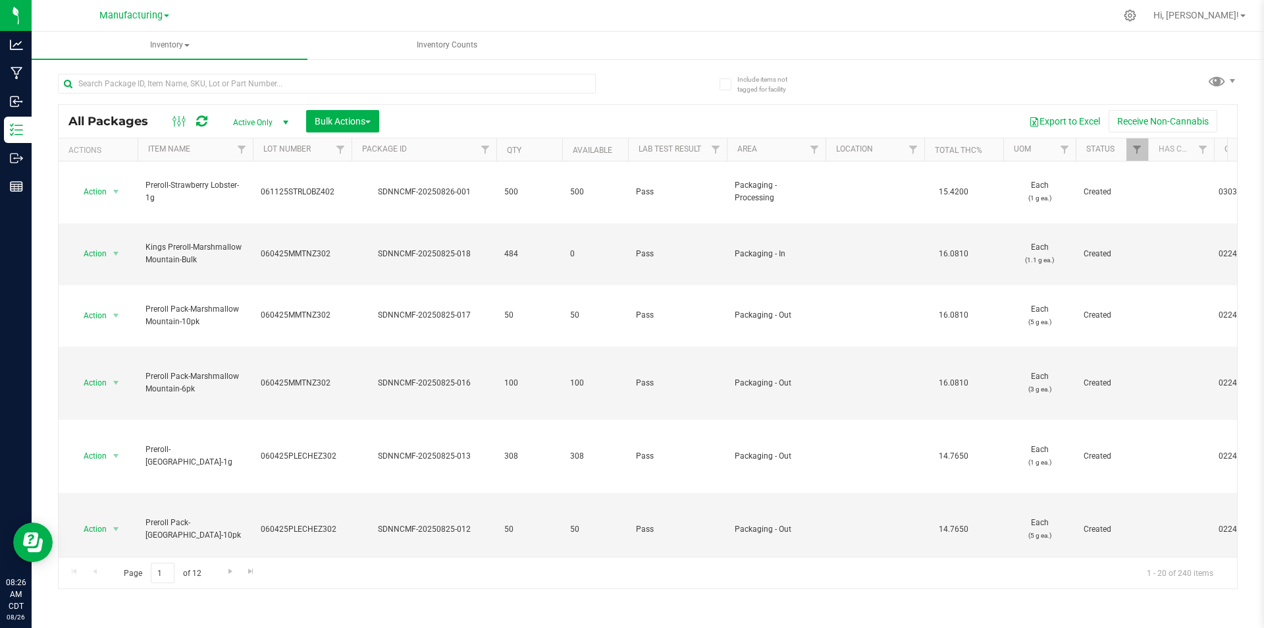
click at [1230, 20] on span "Hi, [PERSON_NAME]!" at bounding box center [1197, 15] width 86 height 11
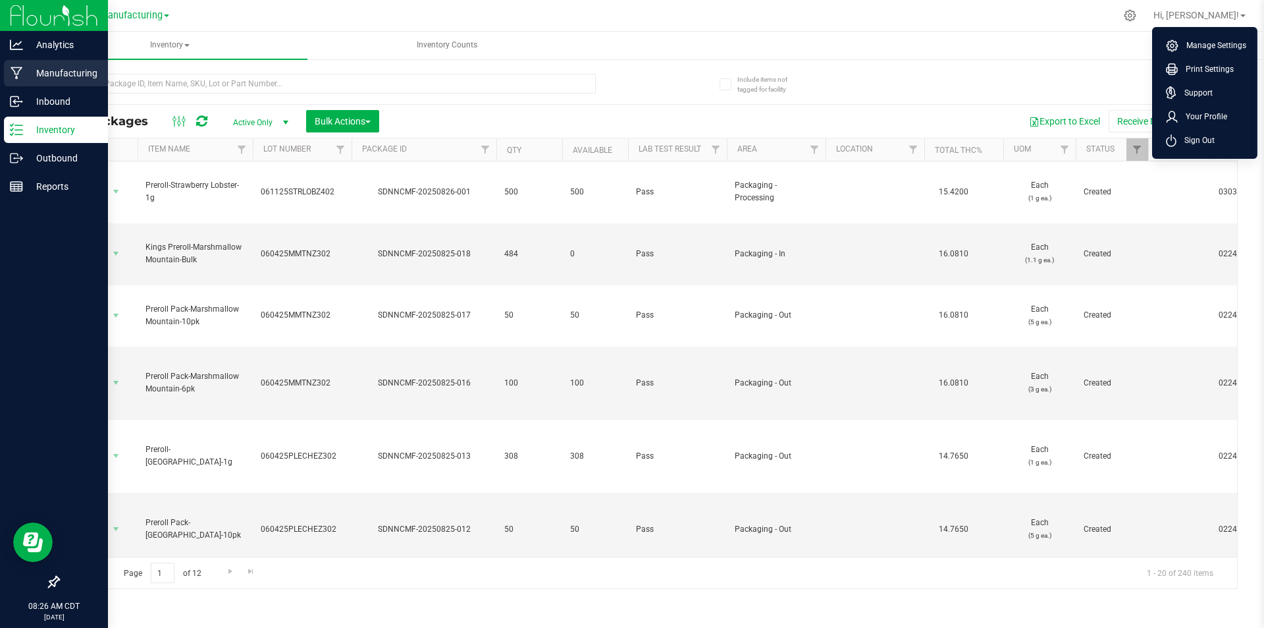
click at [40, 84] on div "Manufacturing" at bounding box center [56, 73] width 104 height 26
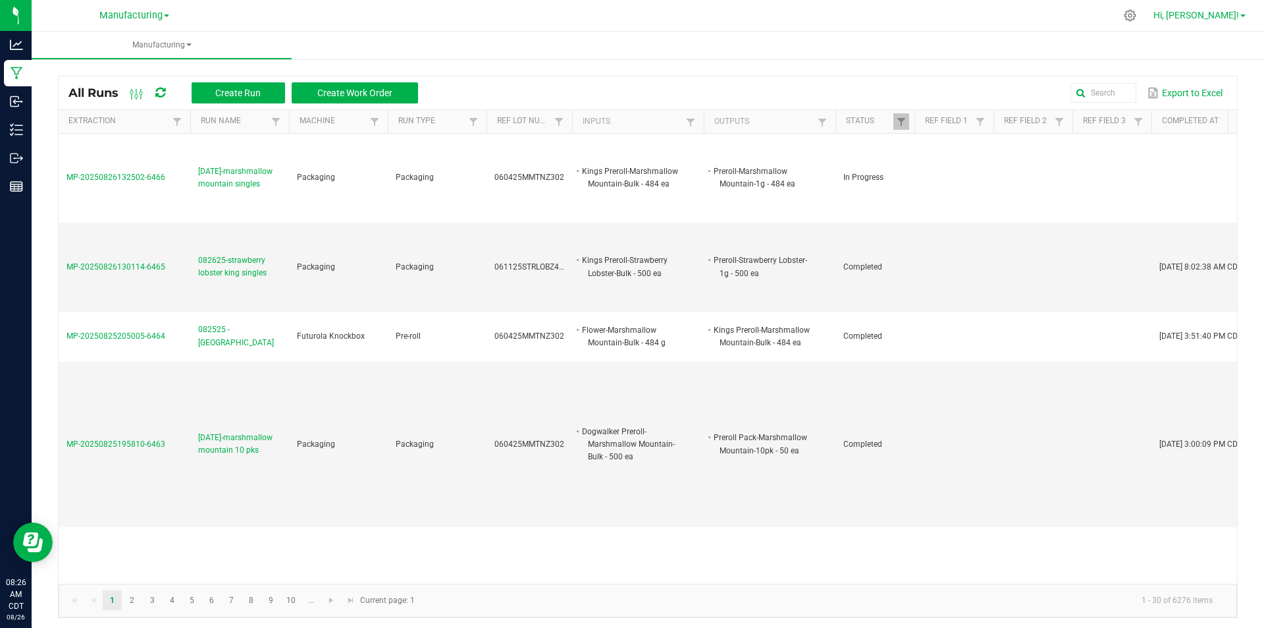
click at [1212, 18] on span "Hi, [PERSON_NAME]!" at bounding box center [1197, 15] width 86 height 11
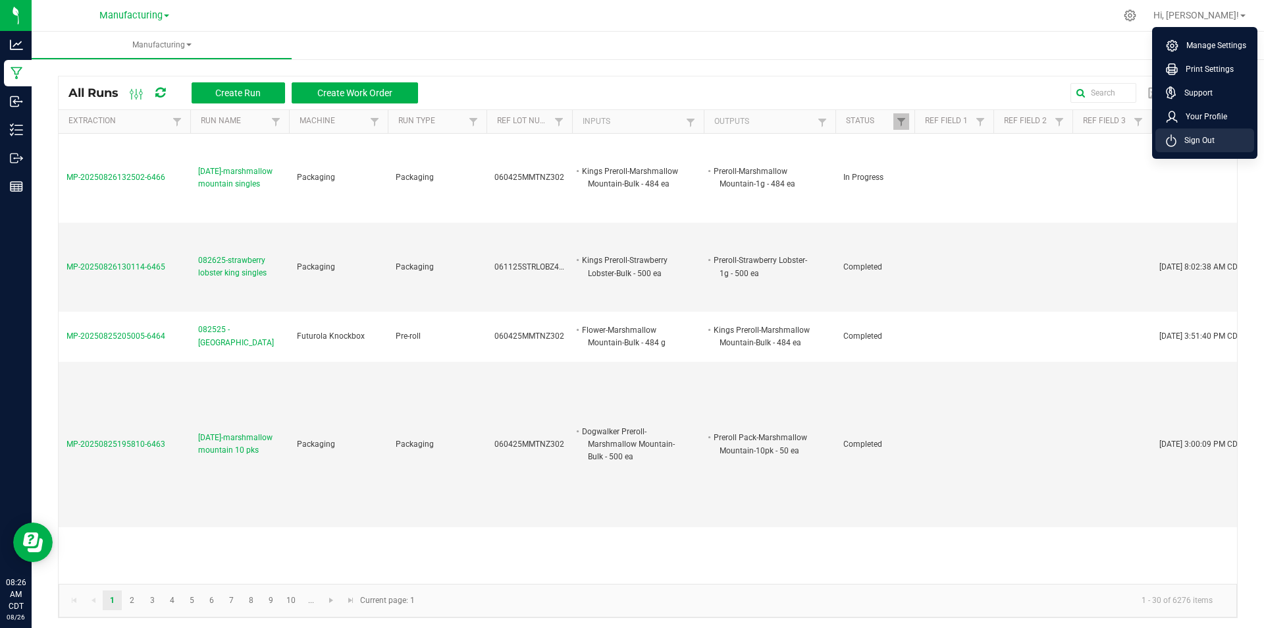
click at [1207, 146] on span "Sign Out" at bounding box center [1196, 140] width 38 height 13
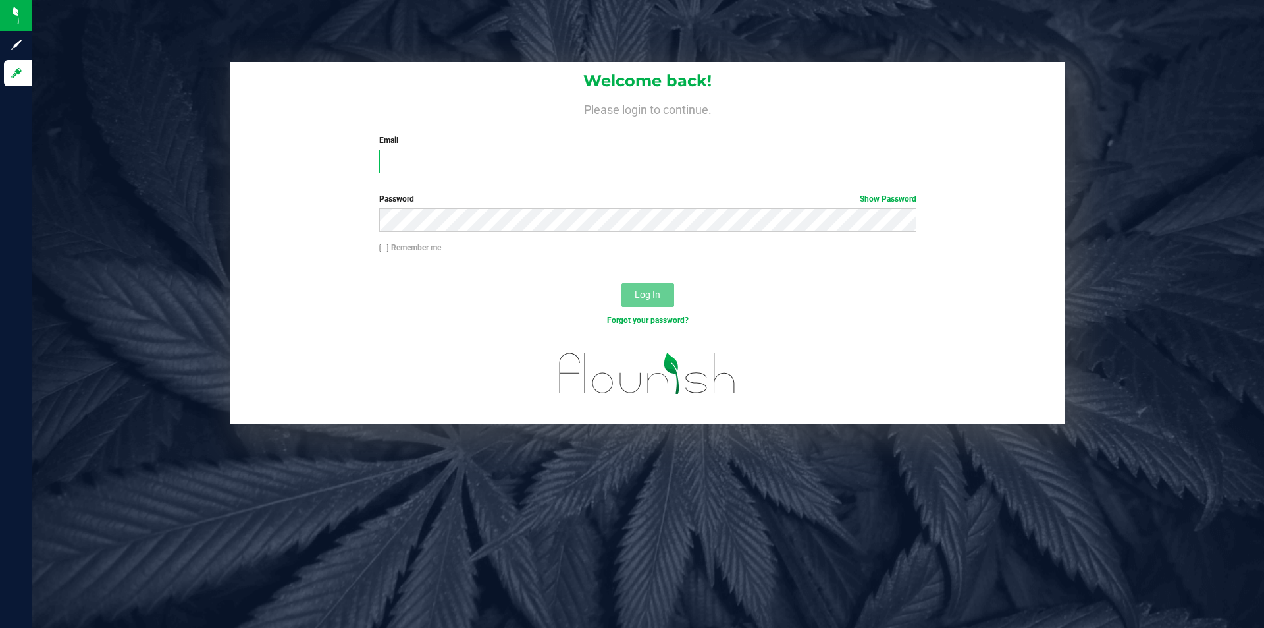
click at [508, 157] on input "Email" at bounding box center [647, 161] width 537 height 24
type input "[EMAIL_ADDRESS][DOMAIN_NAME]"
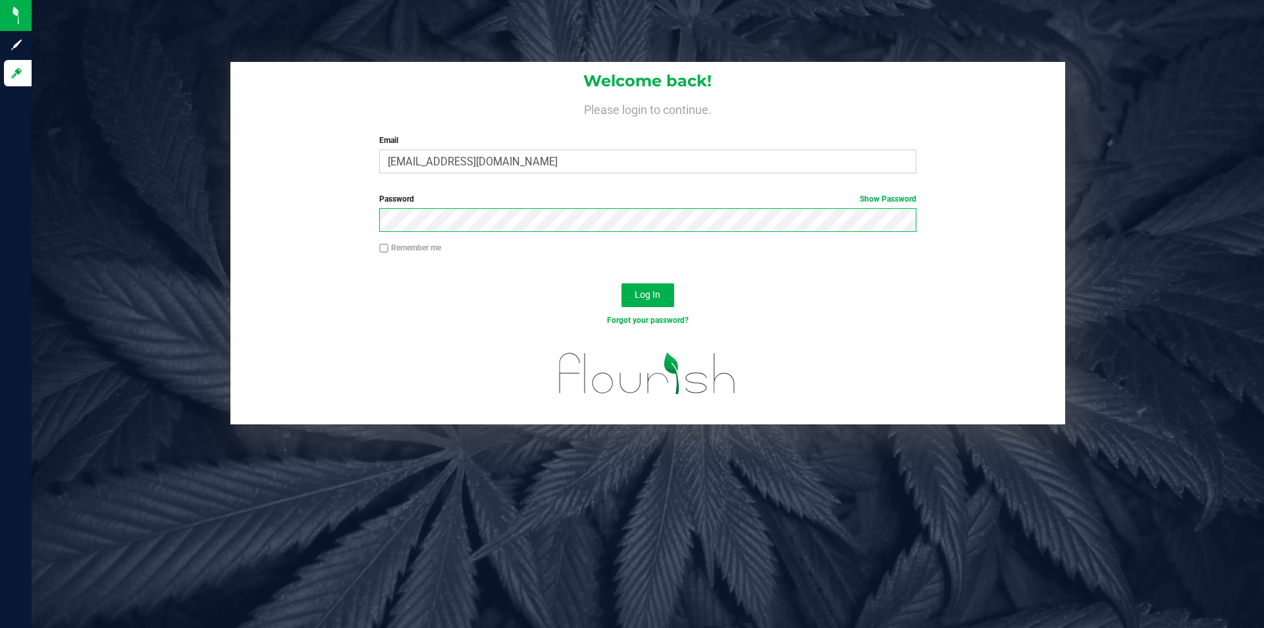
click at [622, 283] on button "Log In" at bounding box center [648, 295] width 53 height 24
